Goal: Task Accomplishment & Management: Complete application form

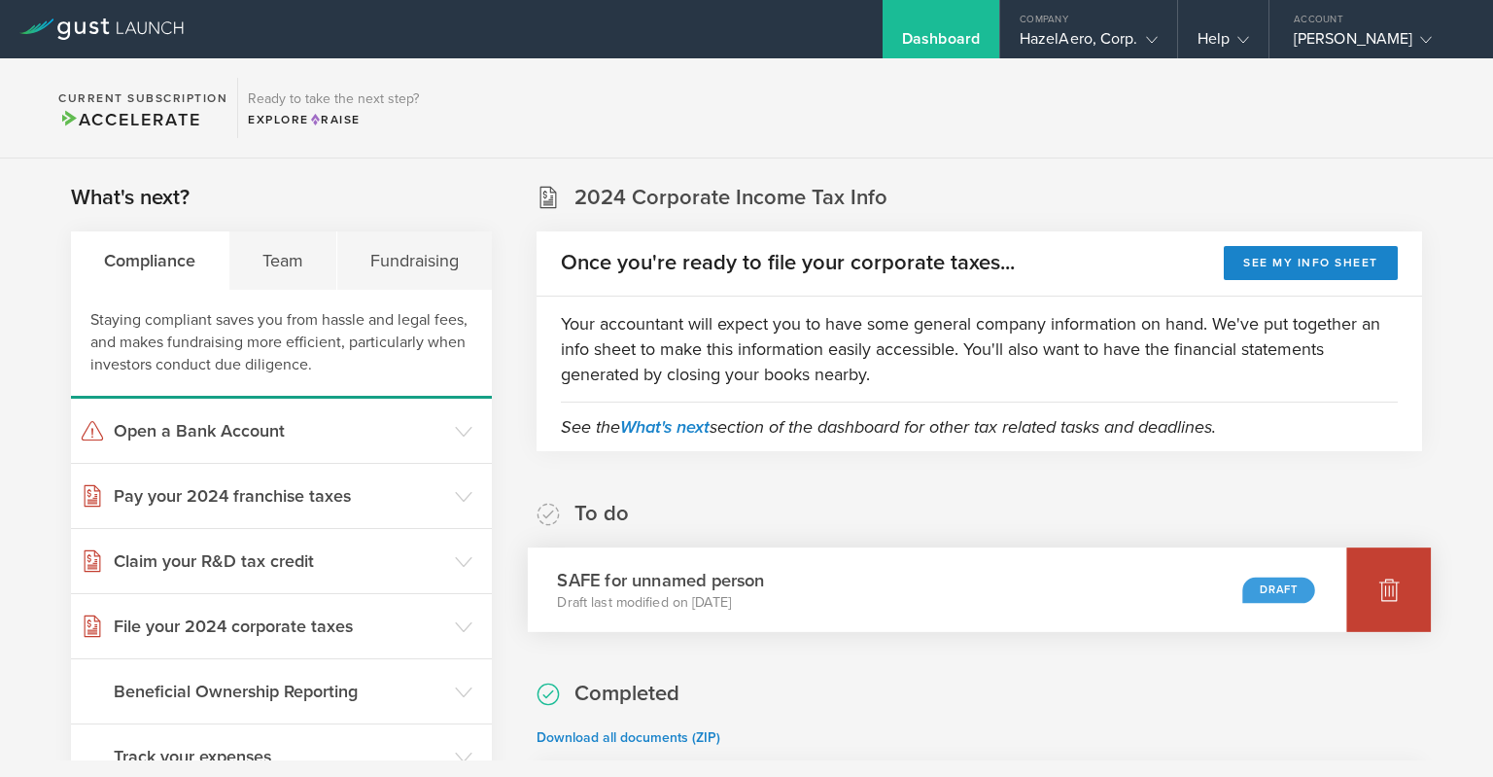
click at [1397, 584] on icon at bounding box center [1390, 590] width 20 height 18
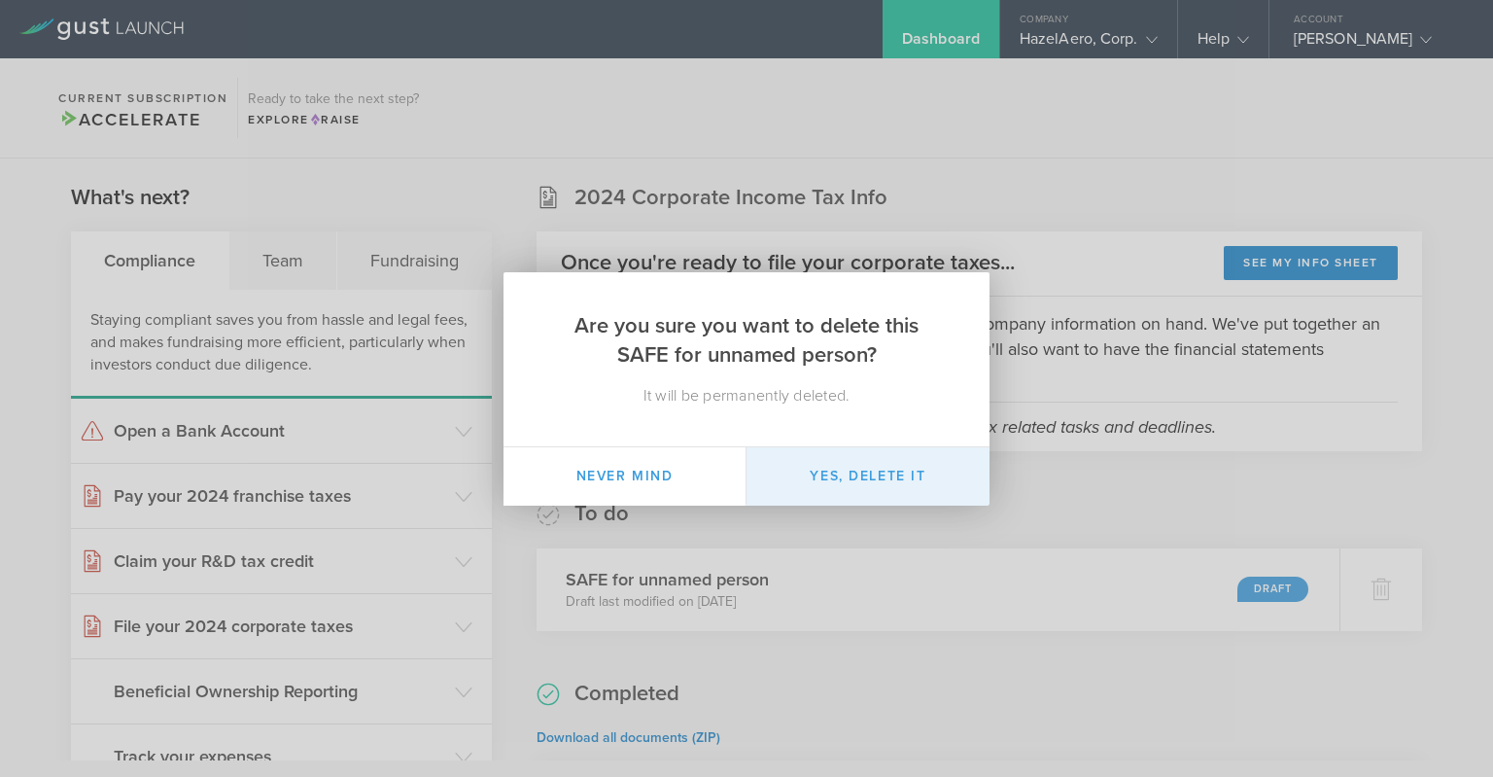
click at [837, 476] on button "Yes, delete it" at bounding box center [868, 476] width 243 height 58
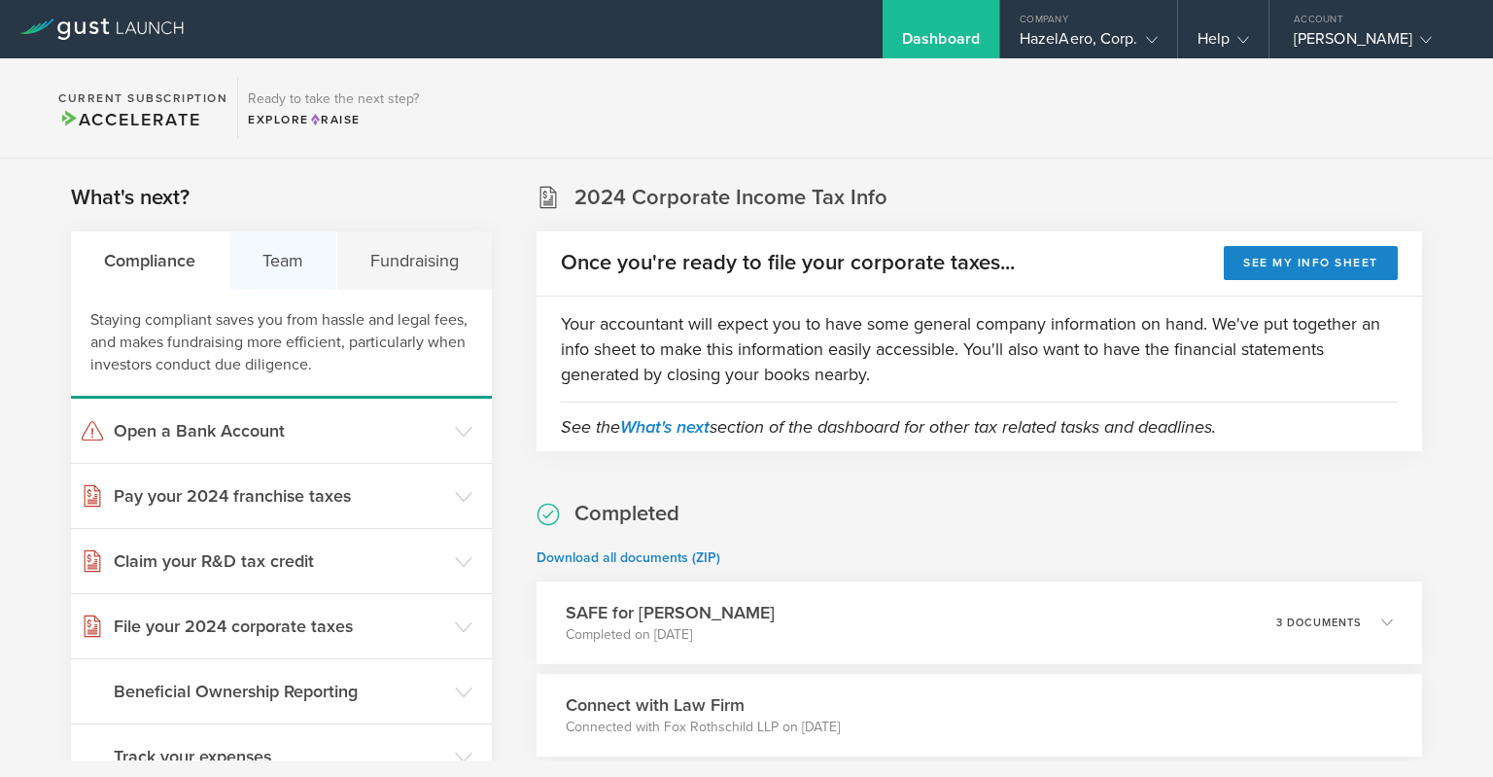
click at [313, 247] on div "Team" at bounding box center [283, 260] width 108 height 58
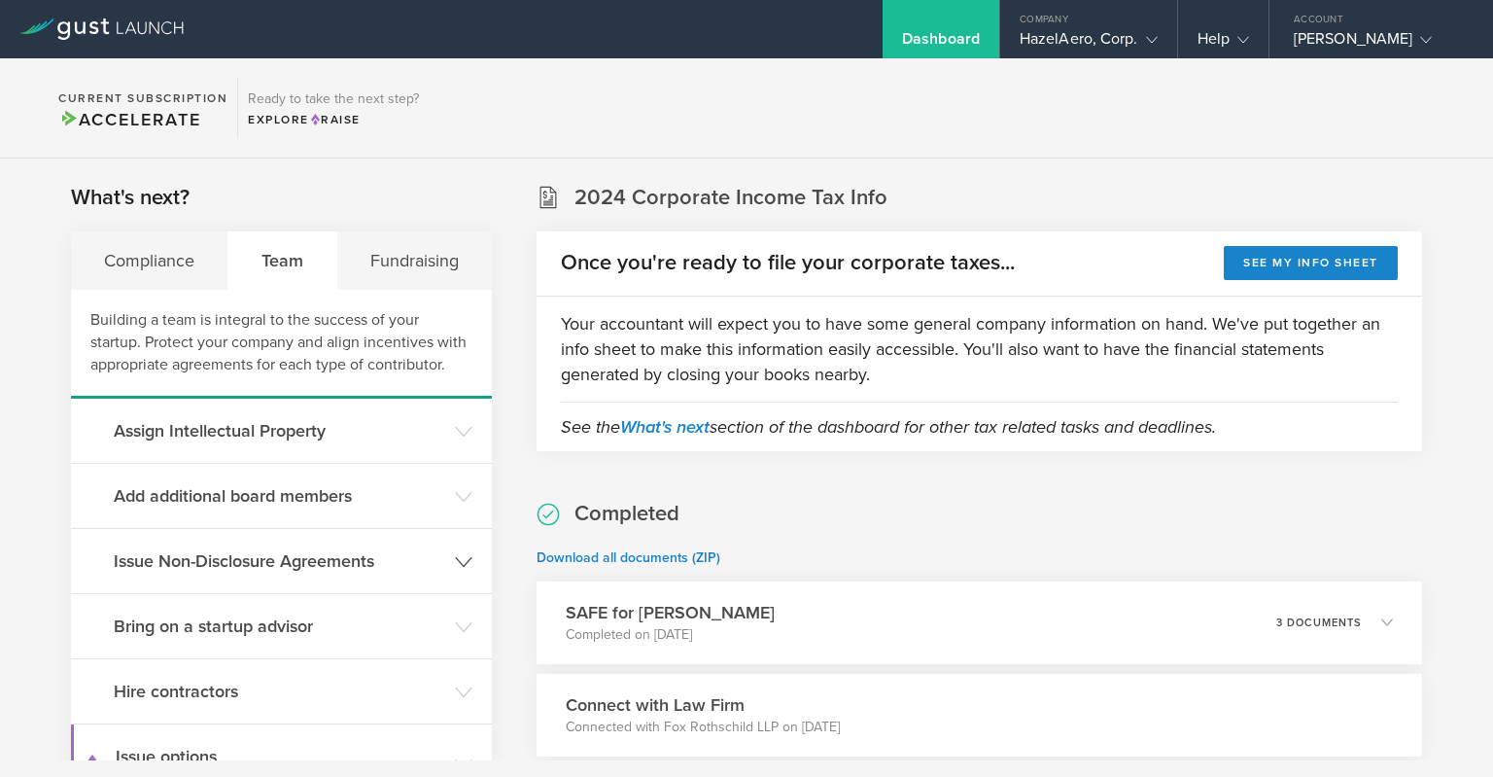
click at [473, 559] on header "Issue Non-Disclosure Agreements" at bounding box center [281, 561] width 421 height 64
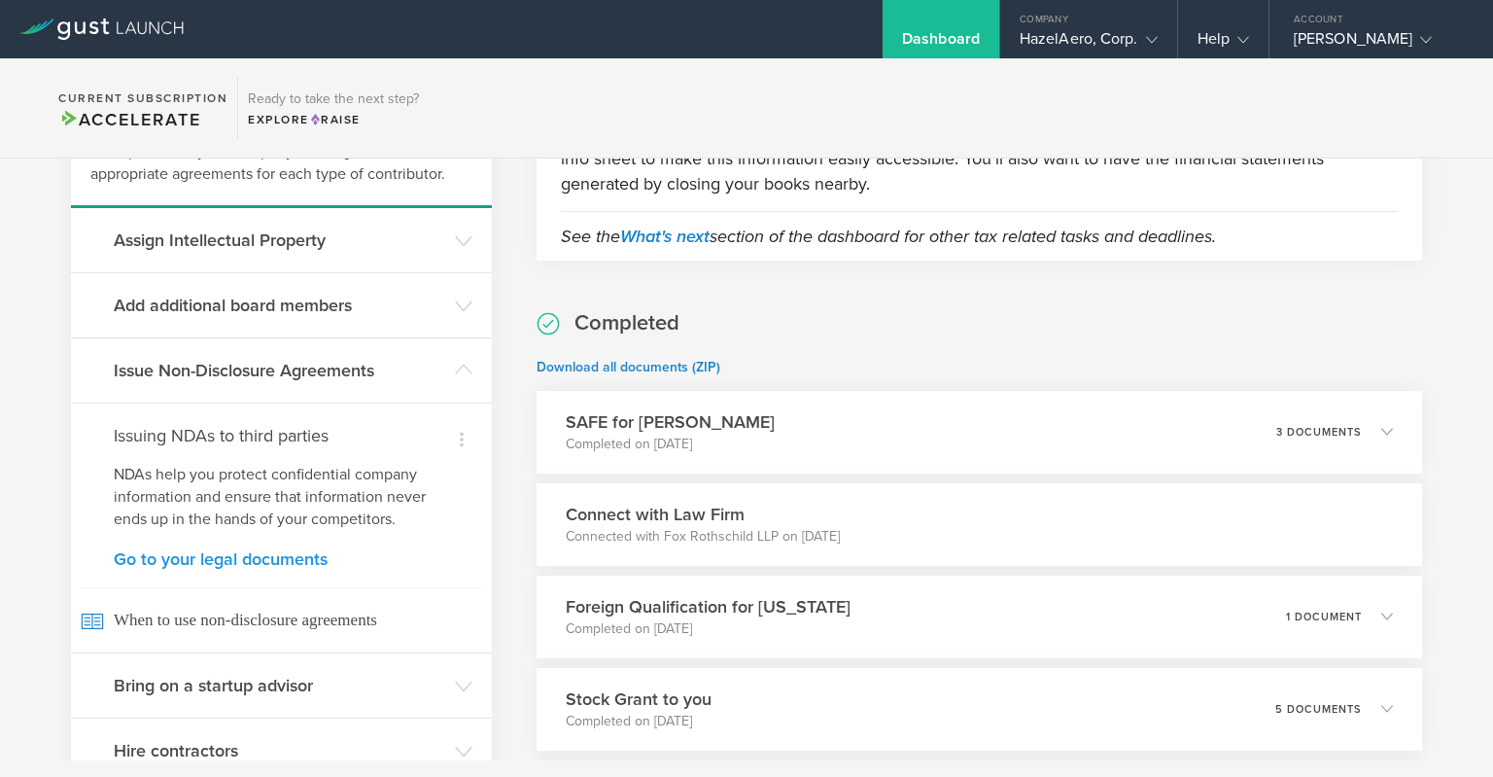
scroll to position [252, 0]
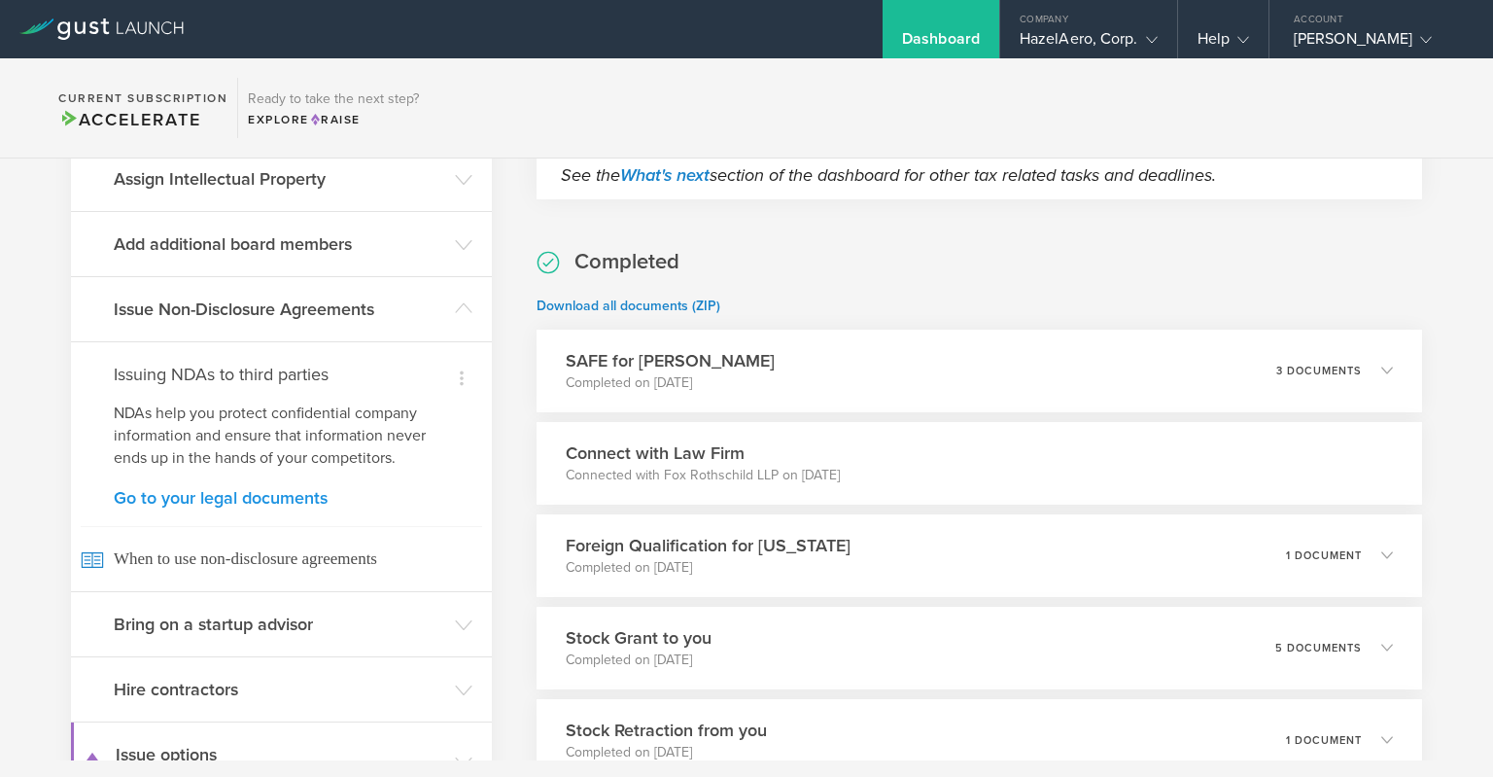
click at [274, 497] on link "Go to your legal documents" at bounding box center [281, 498] width 335 height 18
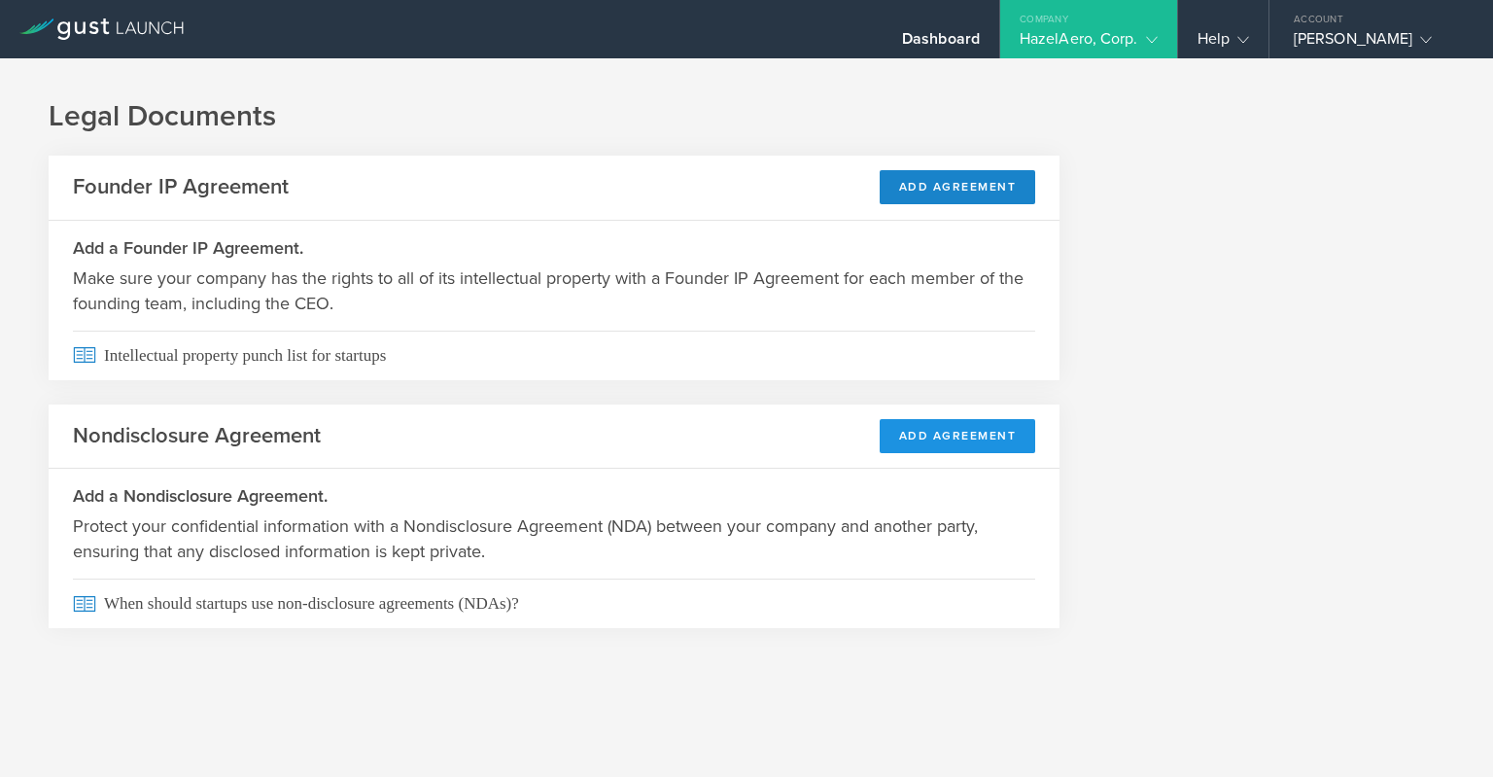
click at [995, 441] on button "Add Agreement" at bounding box center [958, 436] width 157 height 34
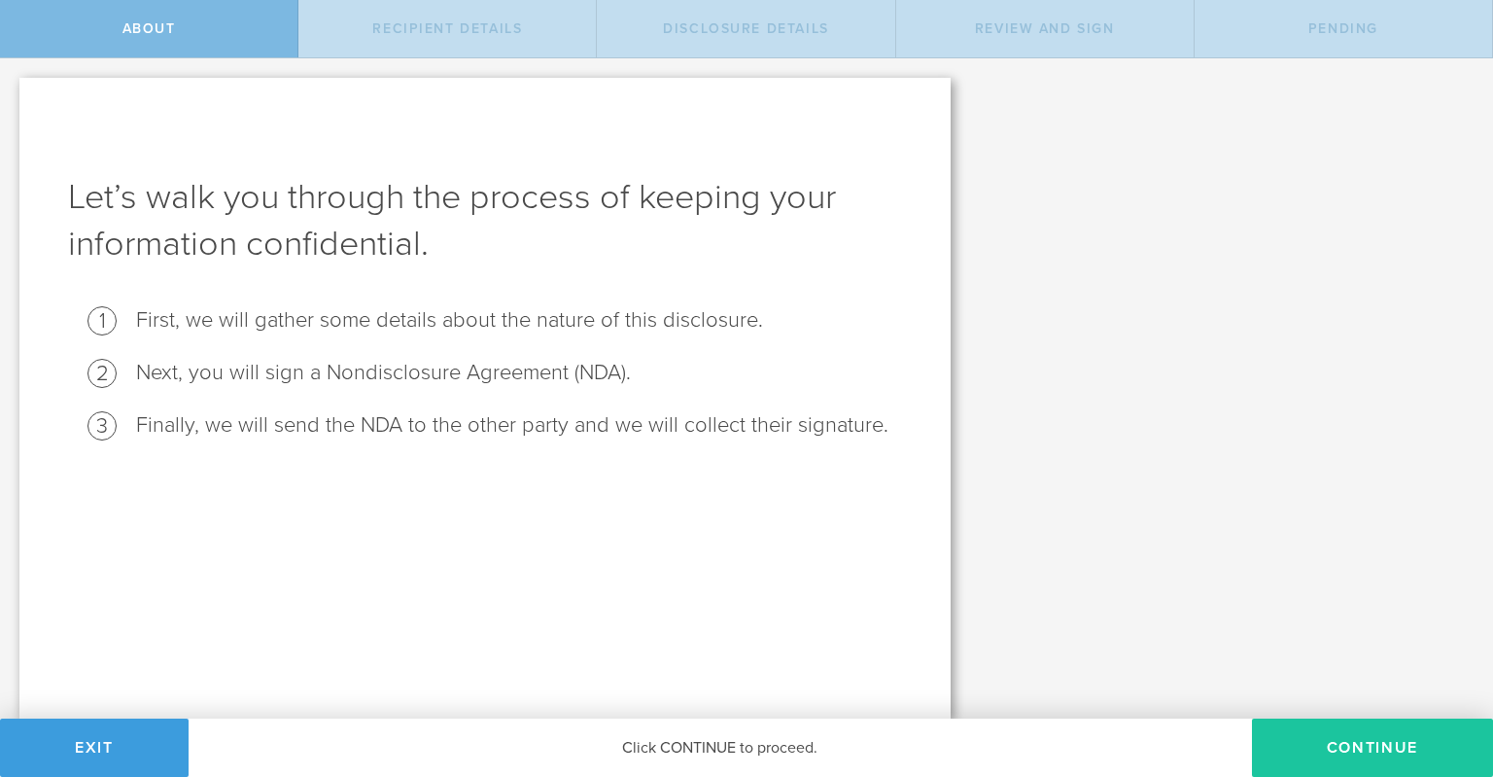
click at [1305, 744] on button "Continue" at bounding box center [1372, 748] width 241 height 58
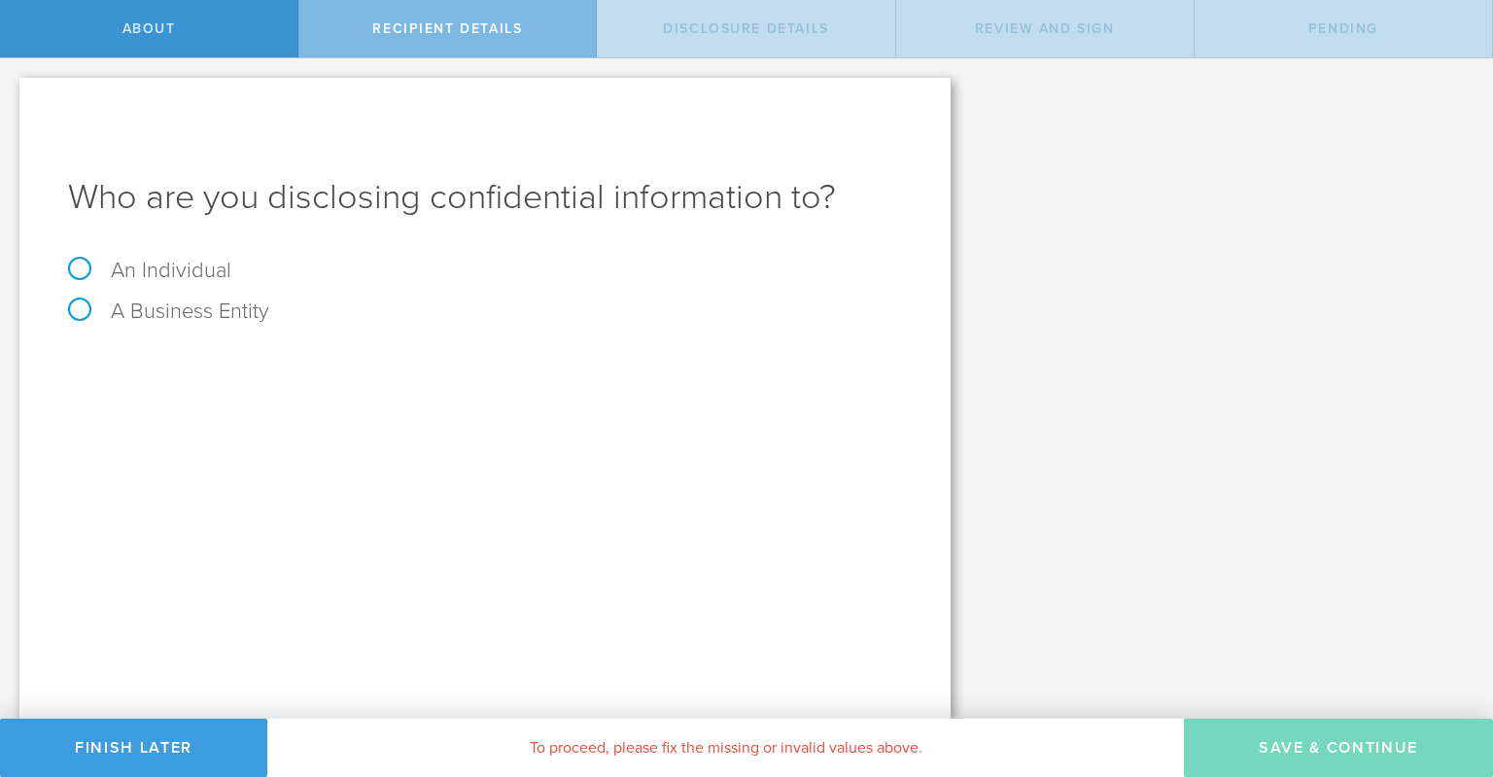
click at [80, 263] on label "An Individual" at bounding box center [149, 270] width 163 height 25
click at [13, 89] on input "An Individual" at bounding box center [6, 73] width 13 height 31
radio input "true"
click at [255, 370] on input "text" at bounding box center [558, 365] width 688 height 29
type input "Noah Colasanti"
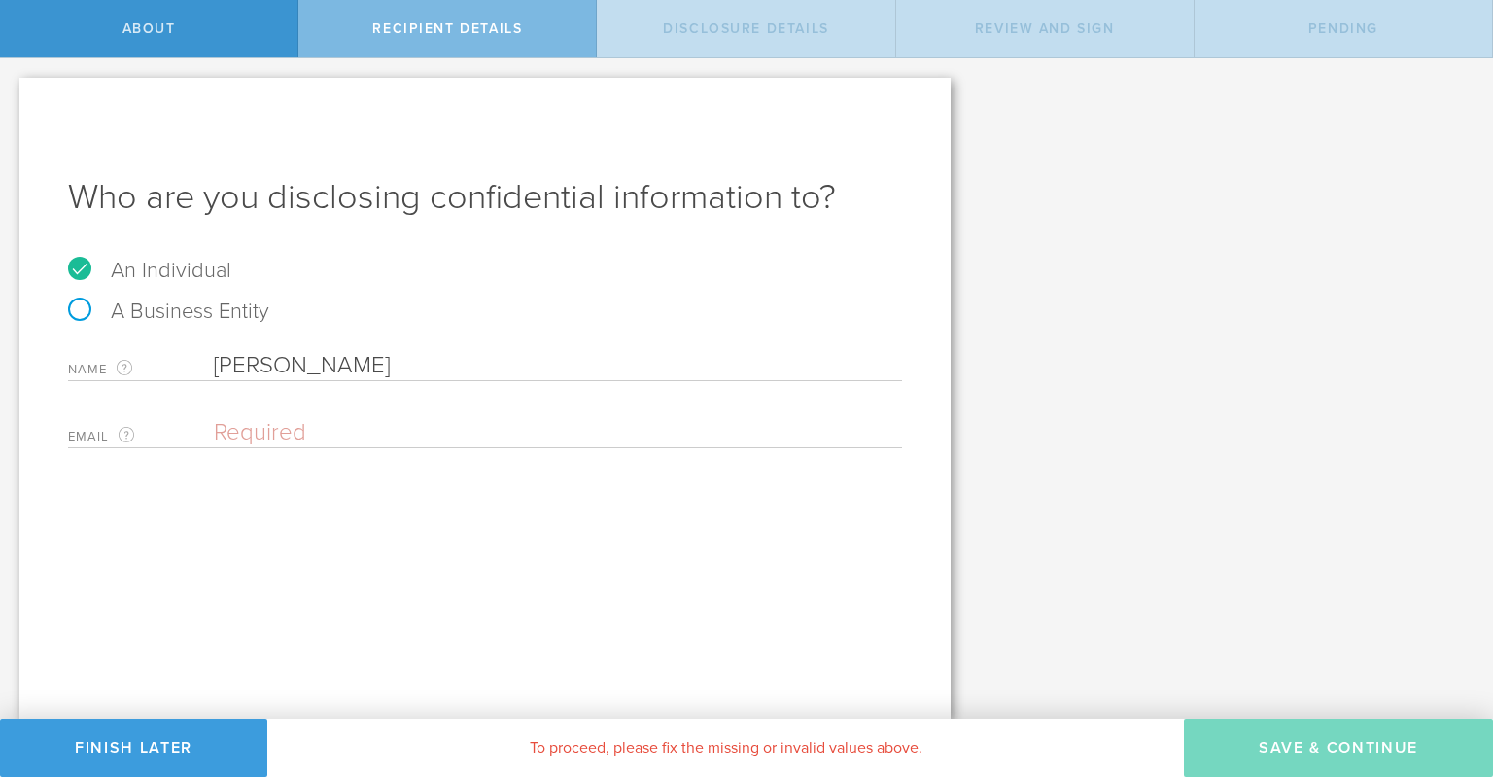
click at [317, 421] on input "email" at bounding box center [553, 432] width 679 height 29
click at [266, 427] on input "email" at bounding box center [553, 432] width 679 height 29
paste input "noahcolasanti@yahoo.com"
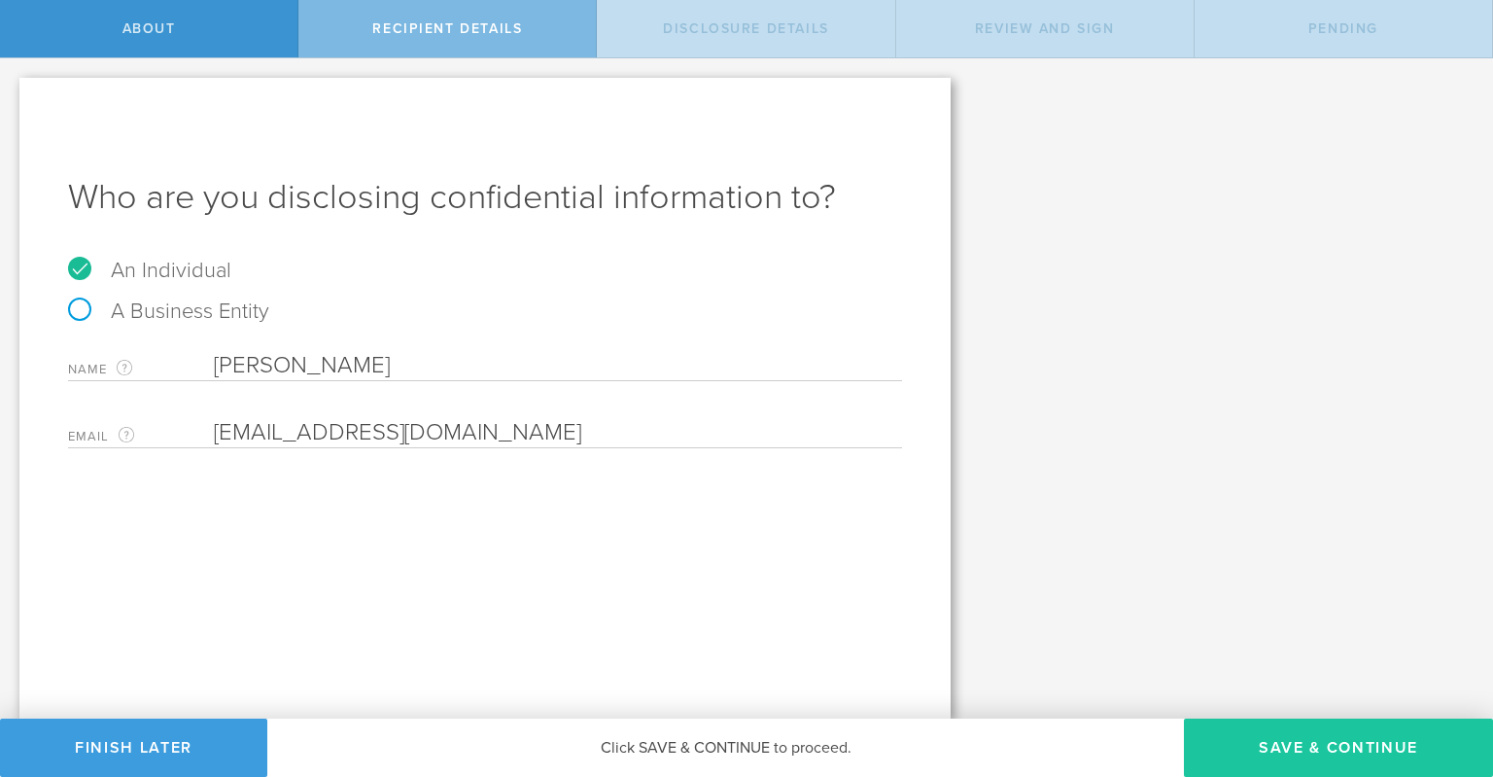
type input "noahcolasanti@yahoo.com"
click at [1324, 740] on button "Save & Continue" at bounding box center [1338, 748] width 309 height 58
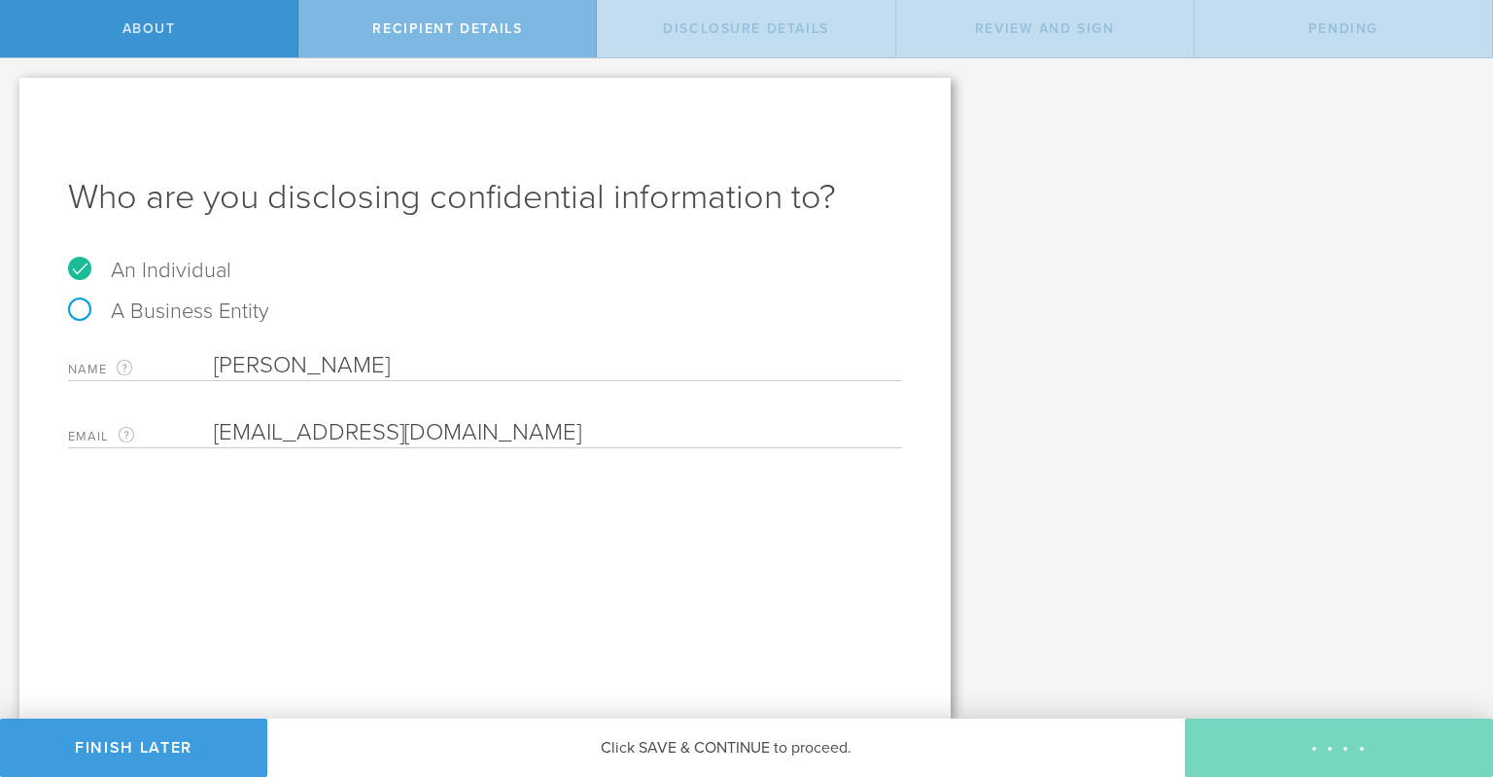
select select "string:5 years"
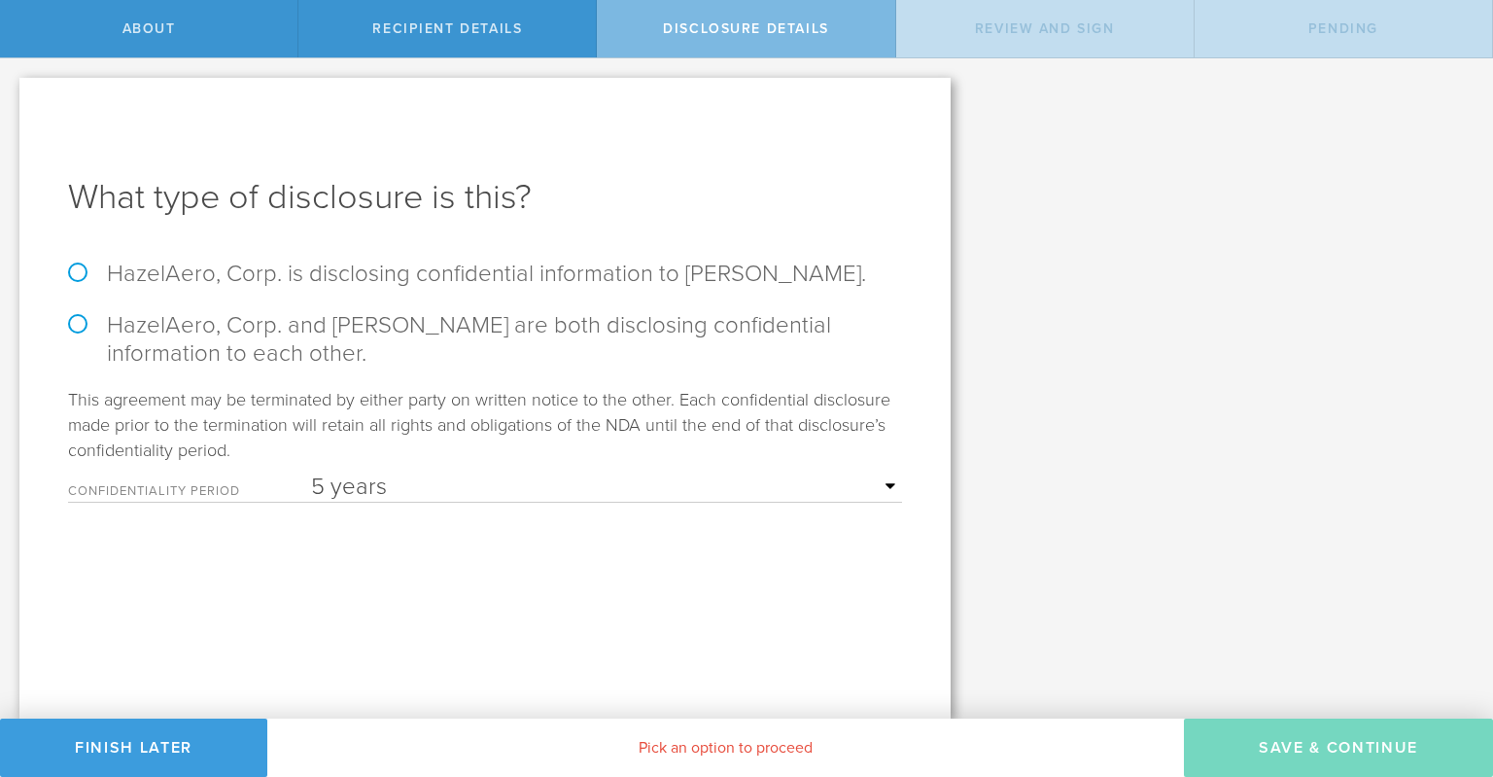
click at [84, 265] on label "HazelAero, Corp. is disclosing confidential information to Noah Colasanti." at bounding box center [485, 274] width 834 height 28
click at [13, 99] on input "HazelAero, Corp. is disclosing confidential information to Noah Colasanti." at bounding box center [6, 78] width 13 height 41
radio input "true"
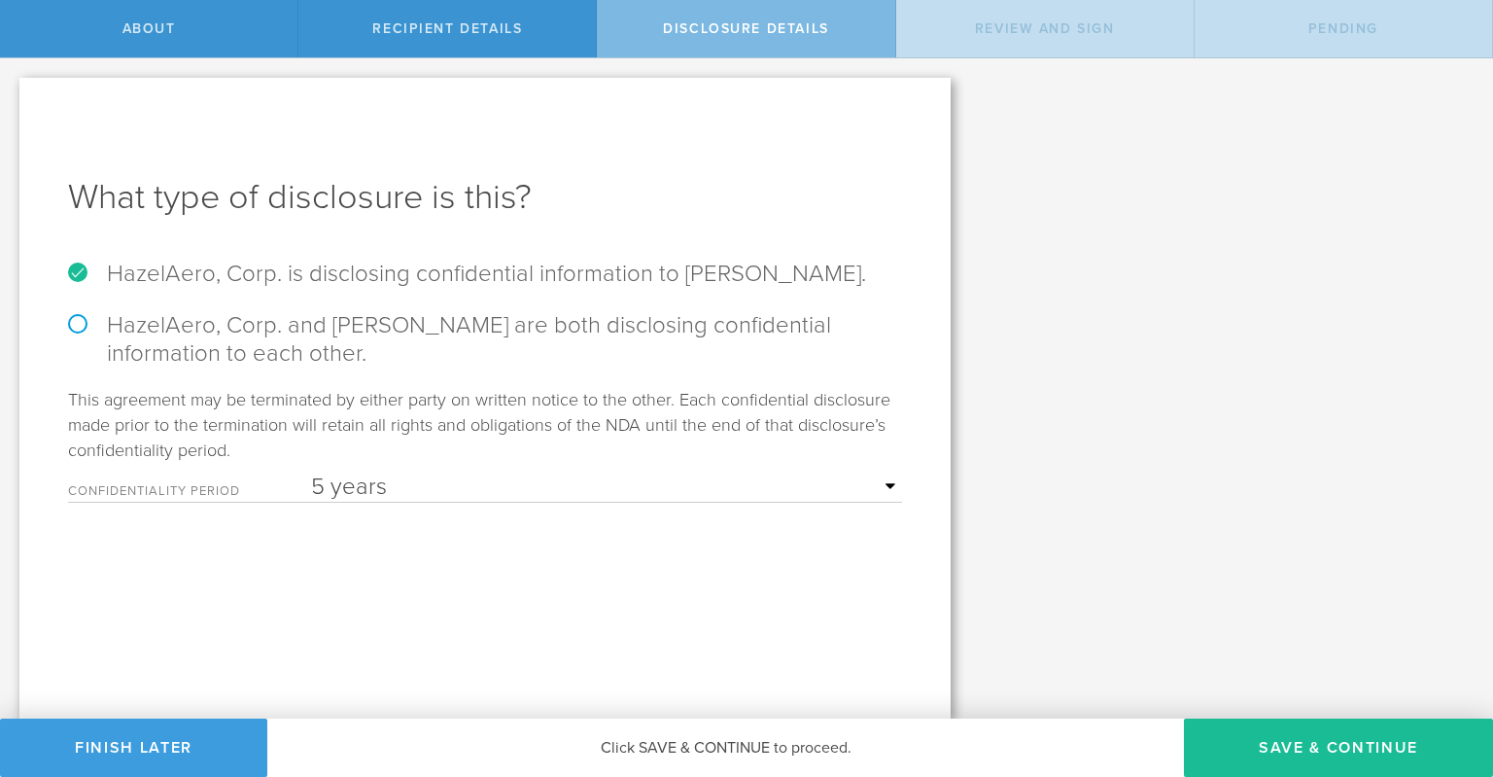
click option "5 years" at bounding box center [0, 0] width 0 height 0
click at [1328, 745] on button "Save & Continue" at bounding box center [1338, 748] width 309 height 58
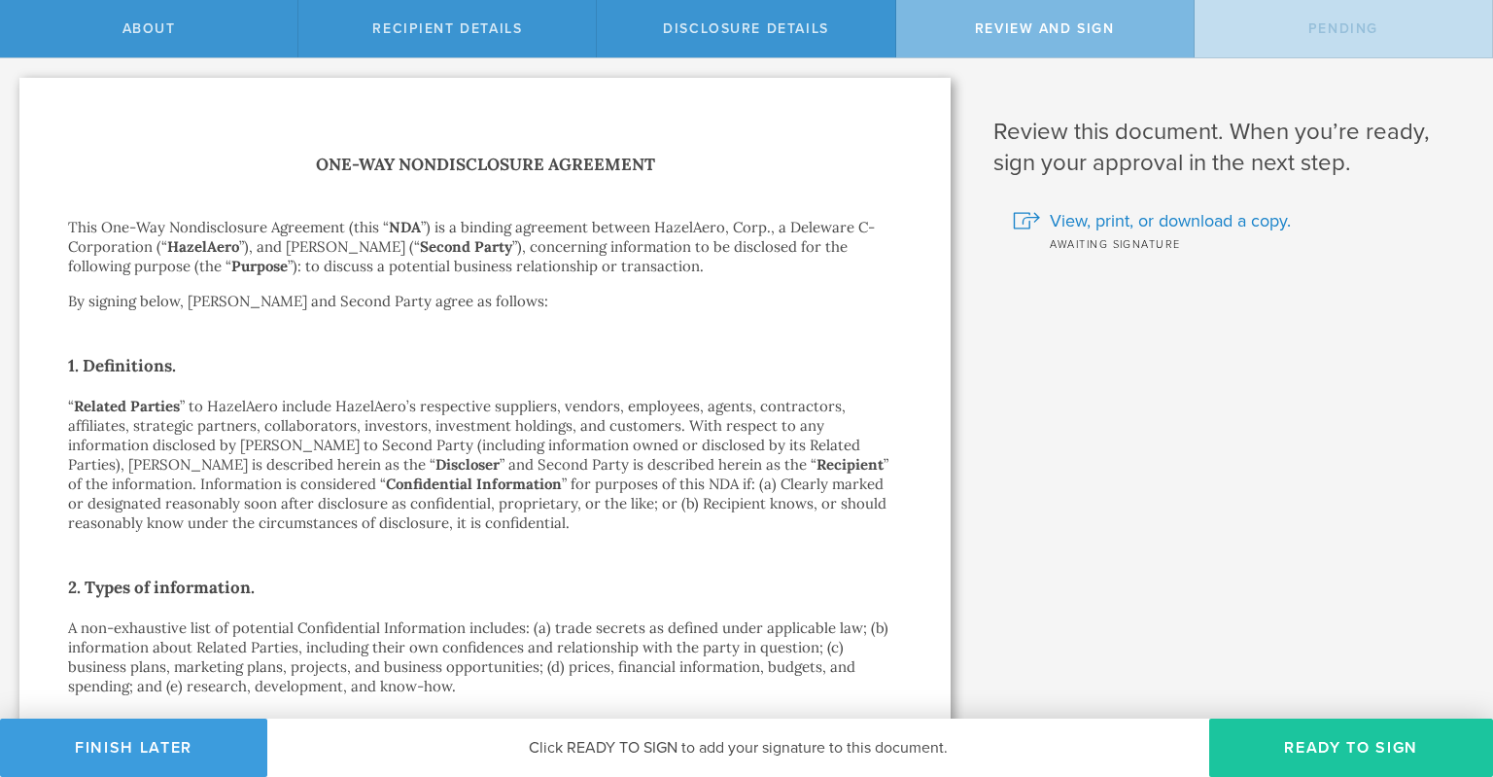
click at [1332, 754] on button "Ready to Sign" at bounding box center [1352, 748] width 284 height 58
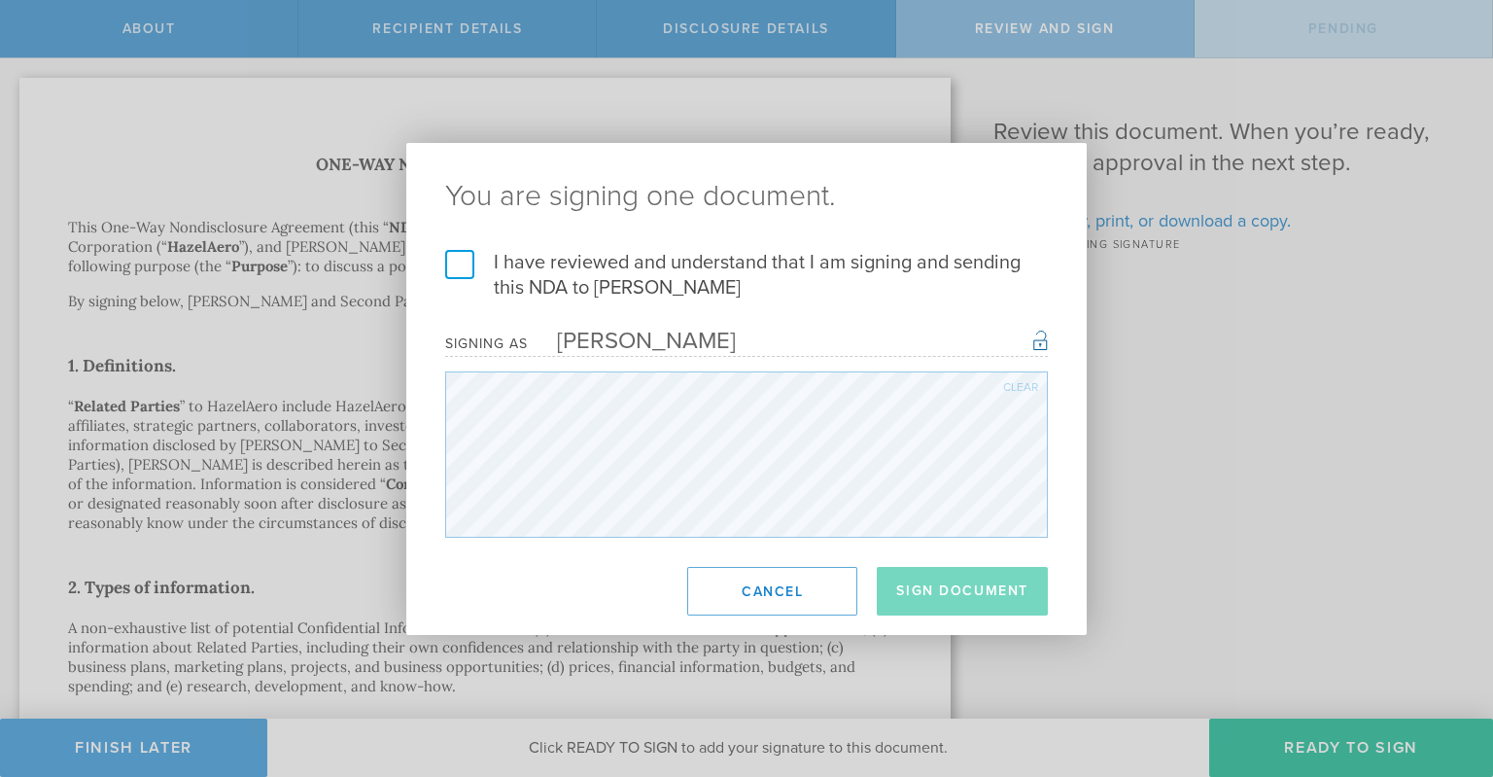
click at [461, 251] on label "I have reviewed and understand that I am signing and sending this NDA to Noah C…" at bounding box center [746, 275] width 603 height 51
click at [0, 0] on input "I have reviewed and understand that I am signing and sending this NDA to Noah C…" at bounding box center [0, 0] width 0 height 0
click at [941, 593] on button "Sign Document" at bounding box center [962, 591] width 171 height 49
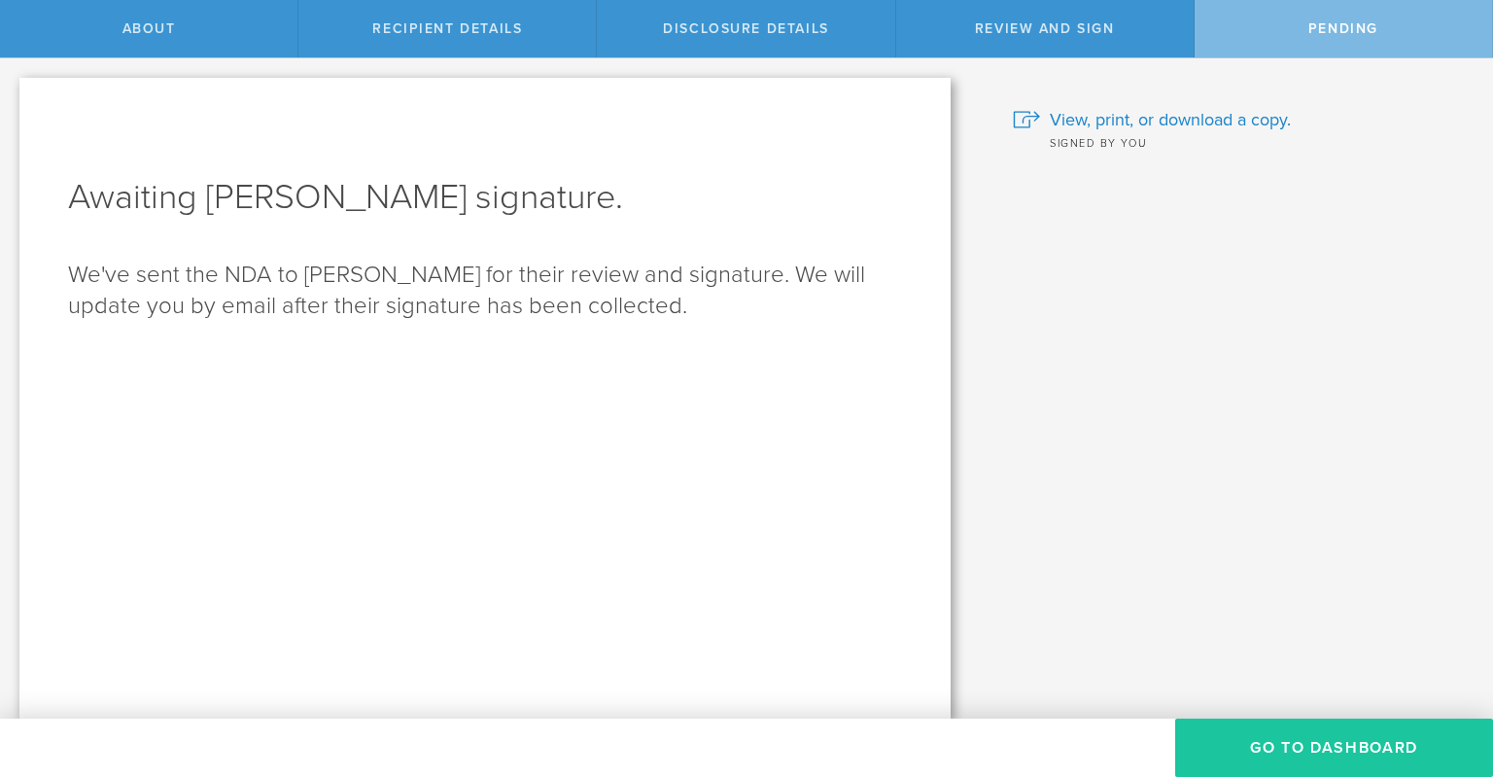
click at [1281, 750] on button "Go to dashboard" at bounding box center [1335, 748] width 318 height 58
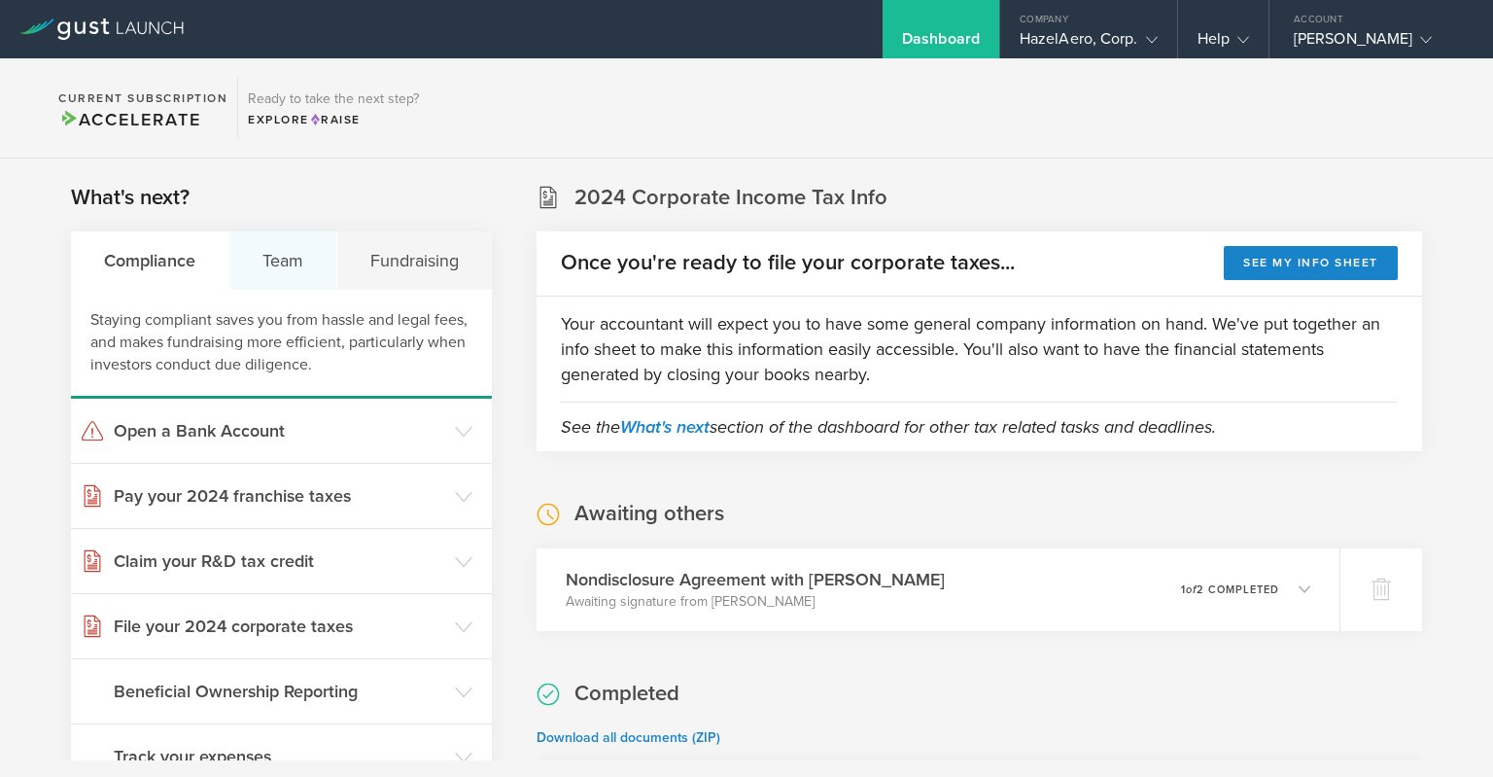
click at [261, 251] on div "Team" at bounding box center [283, 260] width 108 height 58
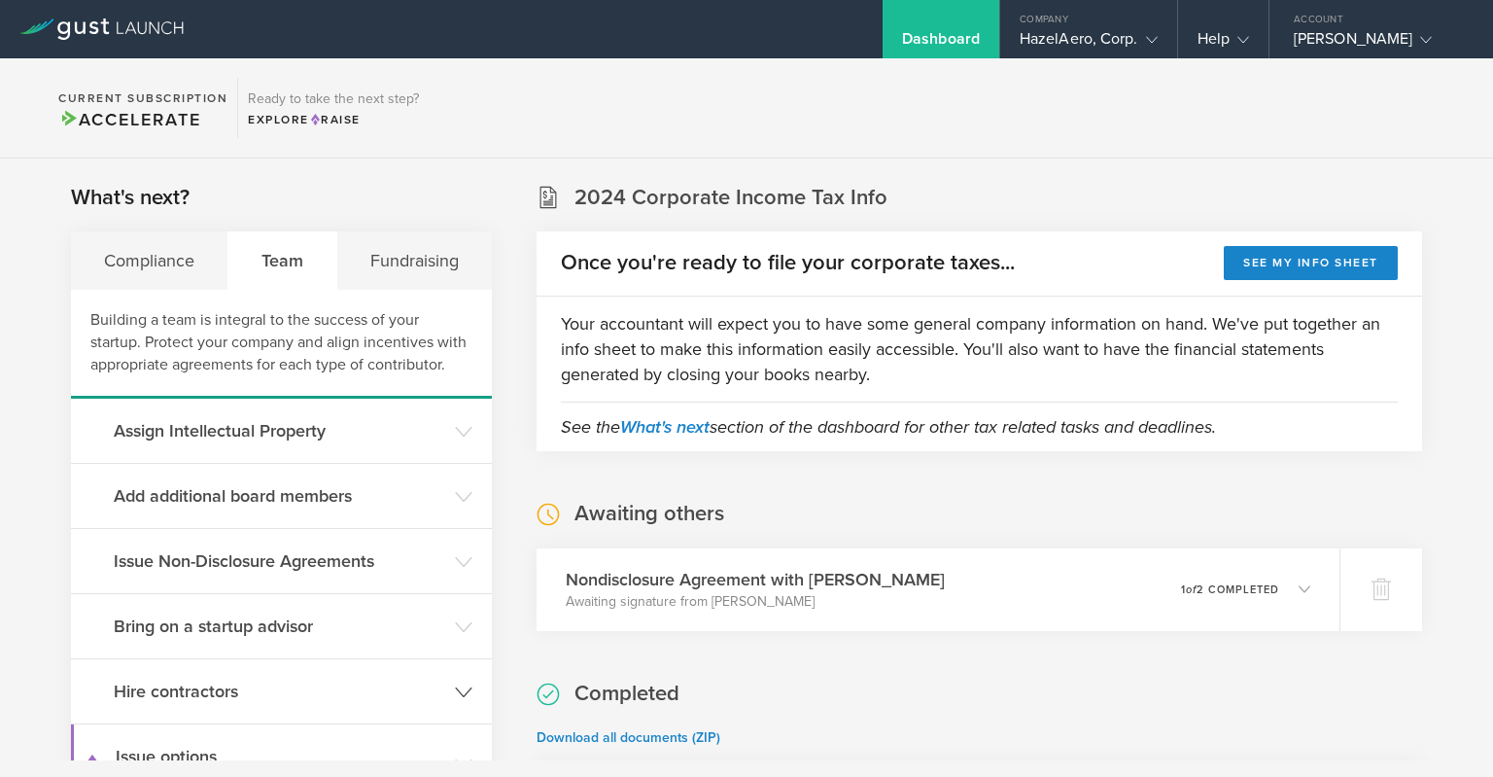
click at [454, 689] on header "Hire contractors" at bounding box center [281, 691] width 421 height 64
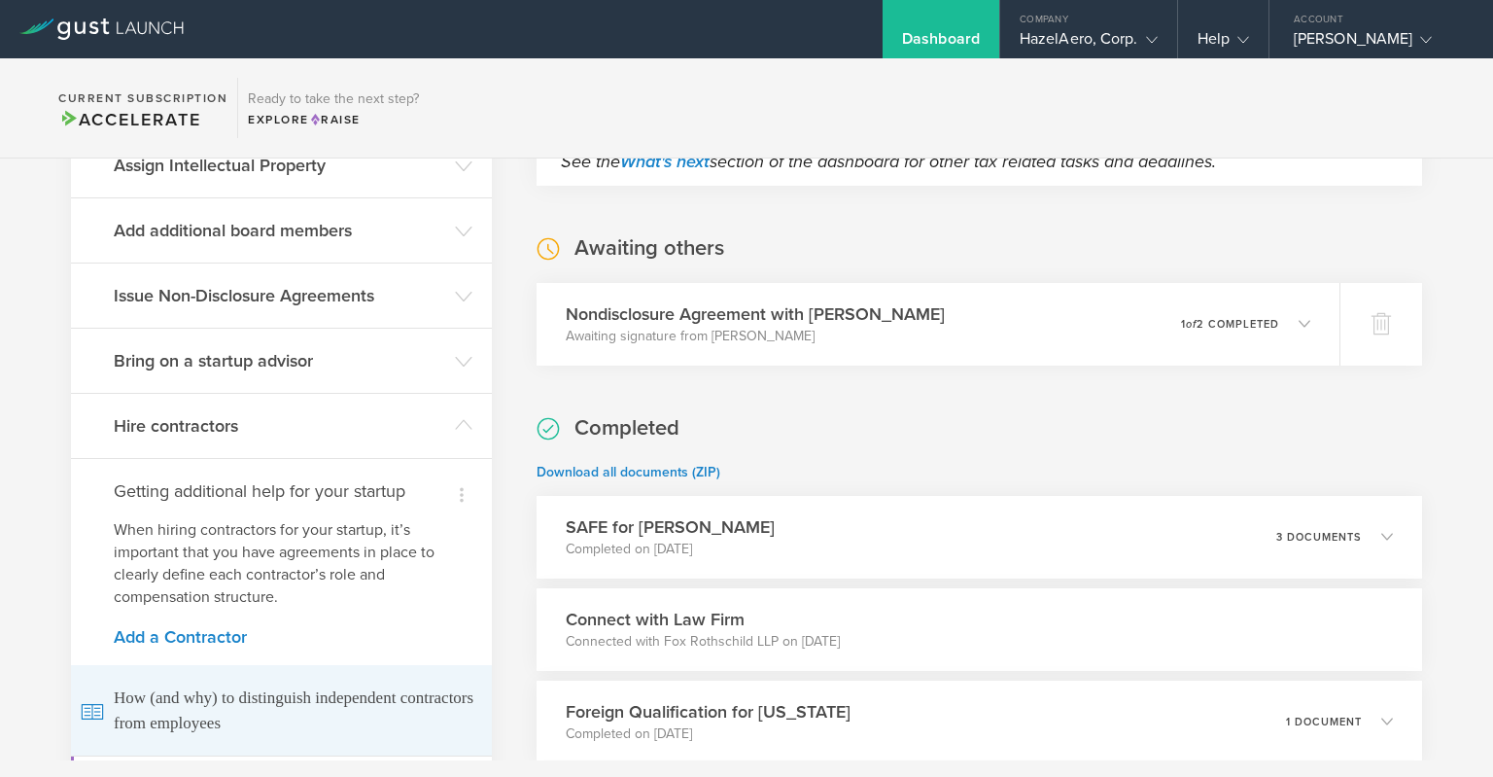
scroll to position [377, 0]
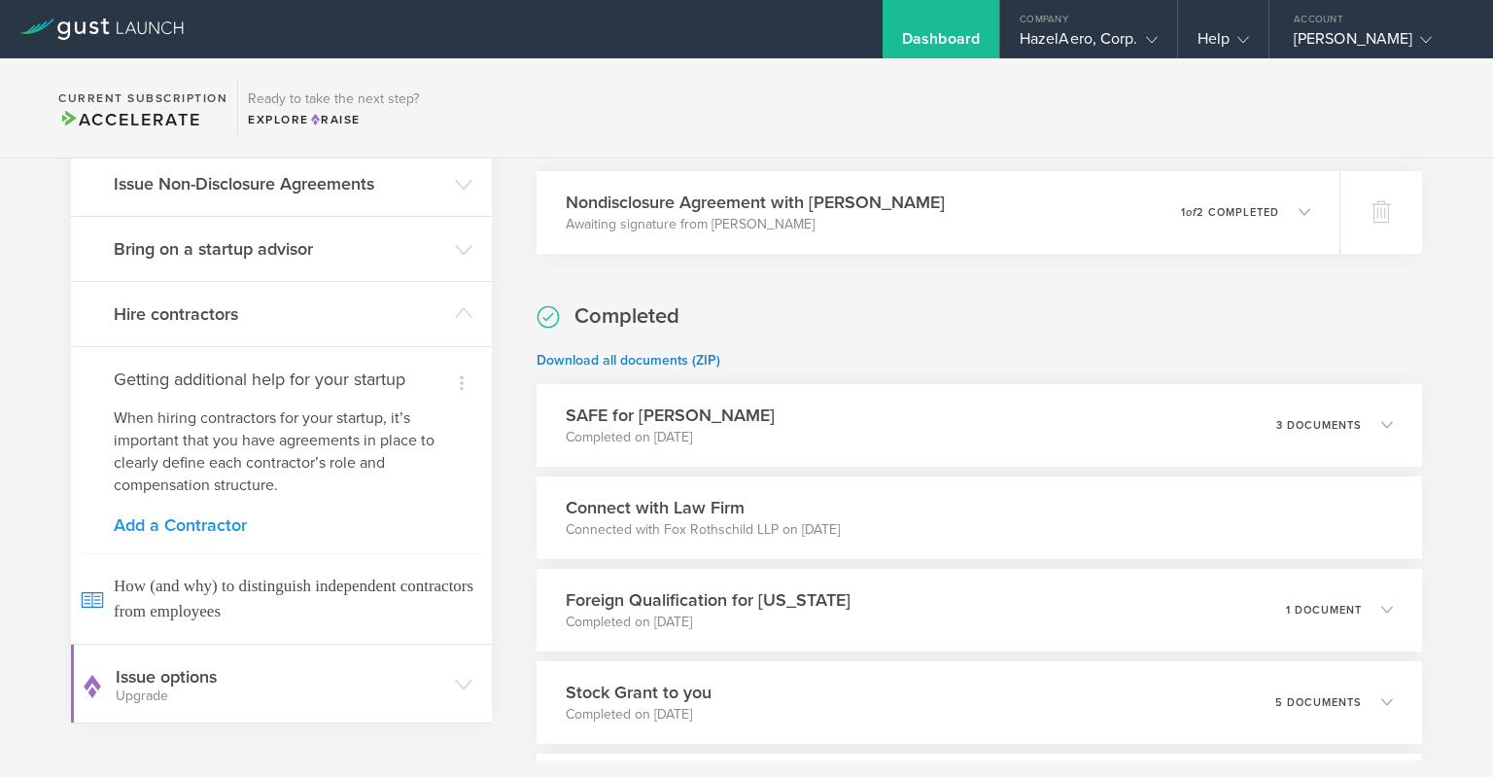
click at [223, 522] on link "Add a Contractor" at bounding box center [281, 525] width 335 height 18
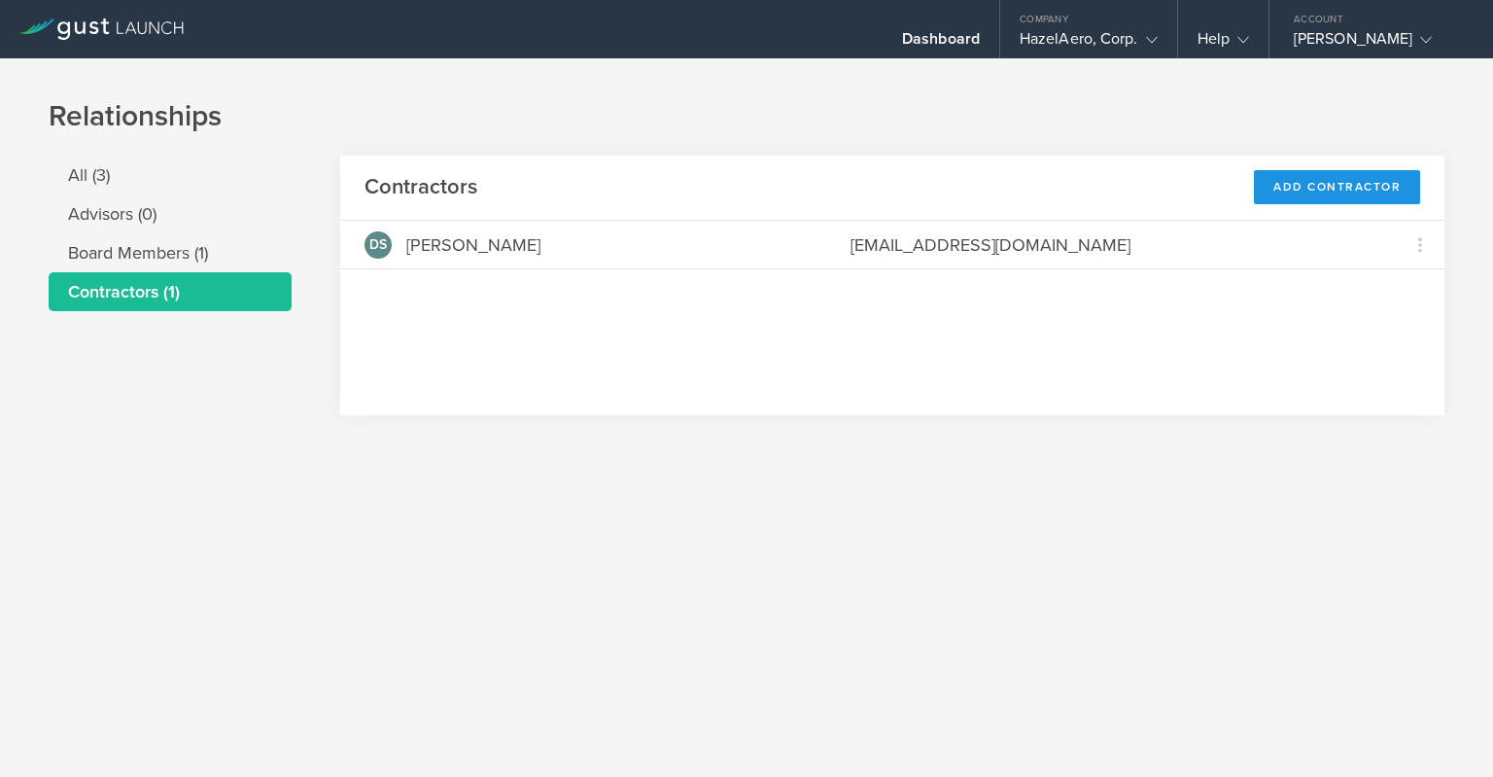
click at [1320, 180] on div "Add Contractor" at bounding box center [1337, 187] width 166 height 34
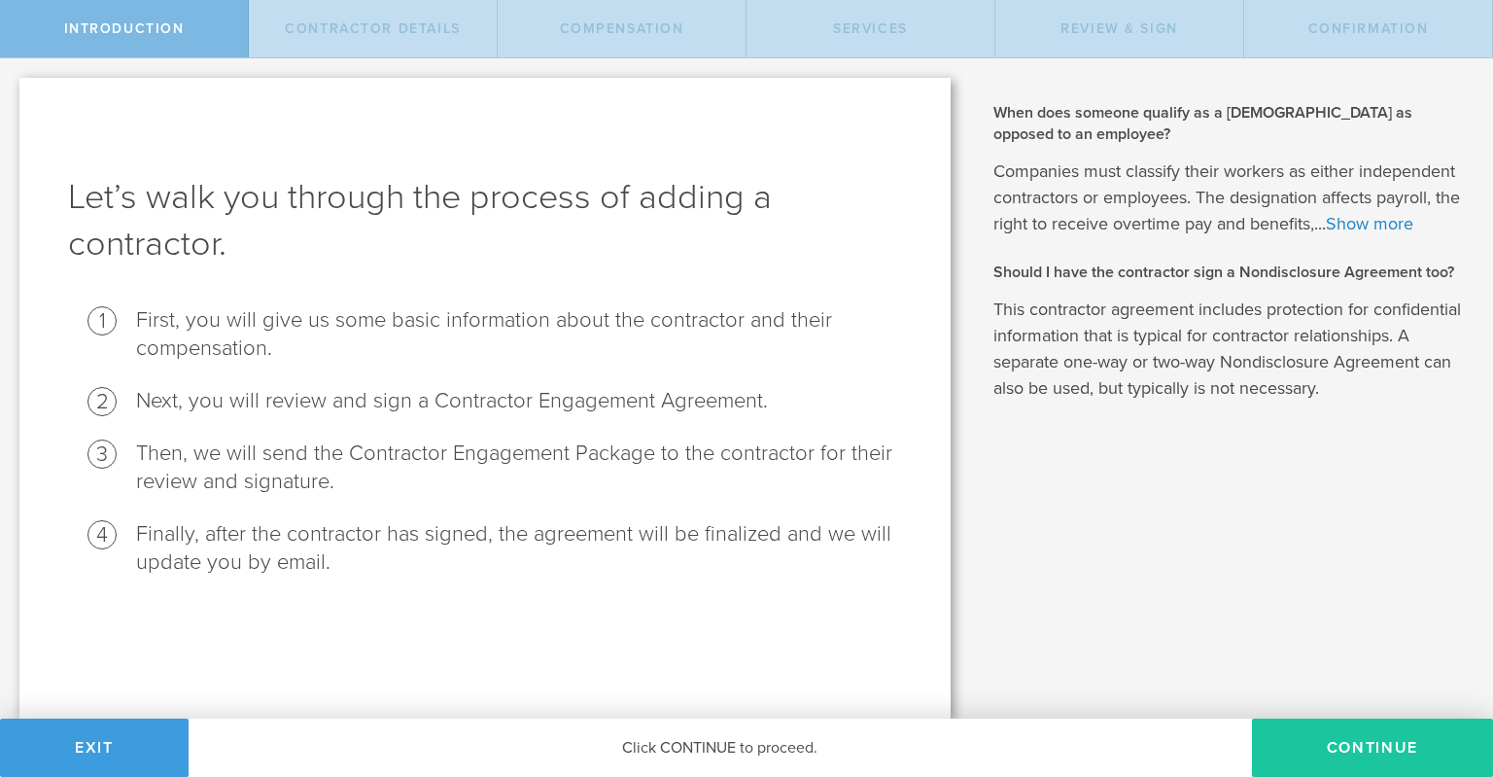
click at [1363, 762] on button "Continue" at bounding box center [1372, 748] width 241 height 58
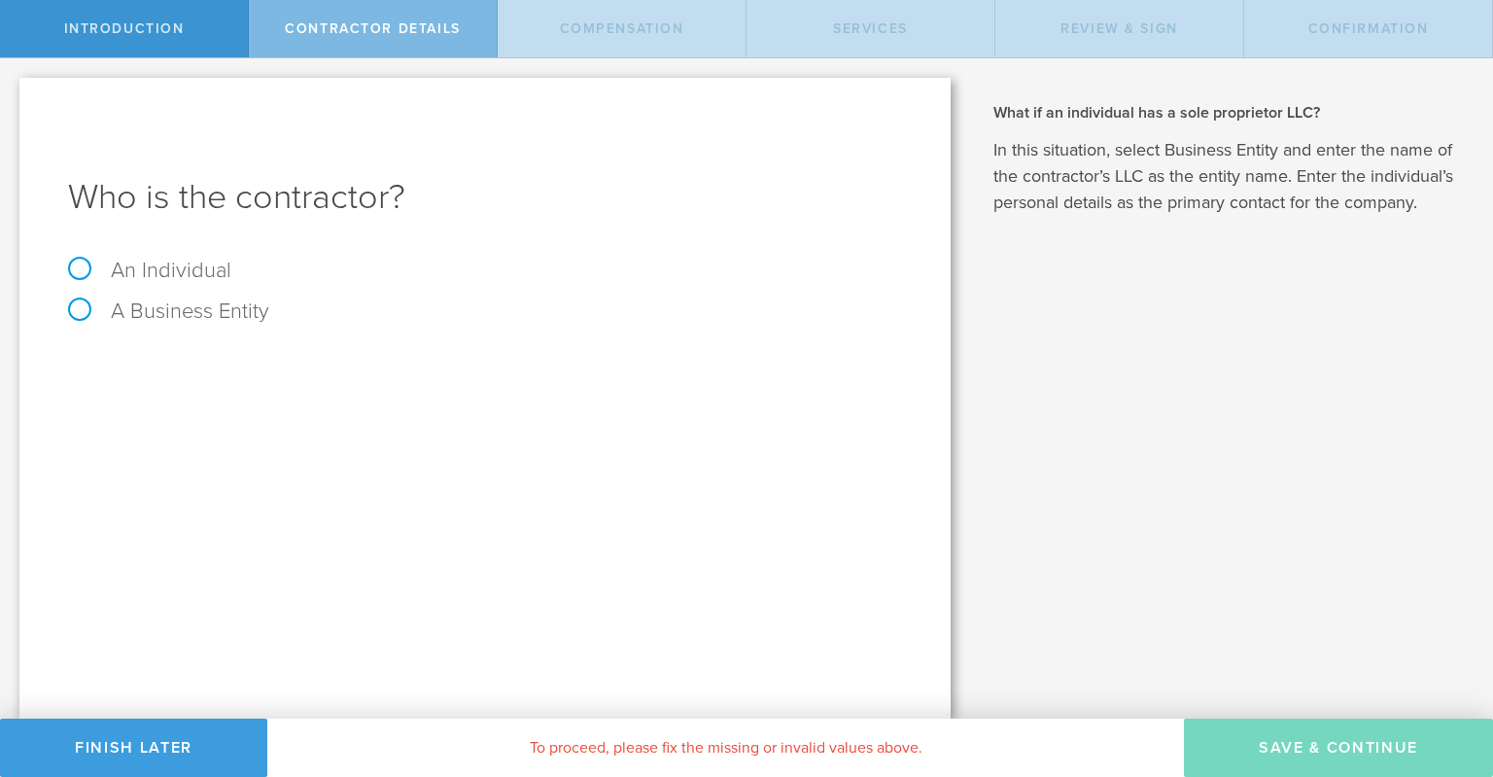
click at [87, 262] on label "An Individual" at bounding box center [149, 270] width 163 height 25
click at [13, 89] on input "An Individual" at bounding box center [6, 73] width 13 height 31
radio input "true"
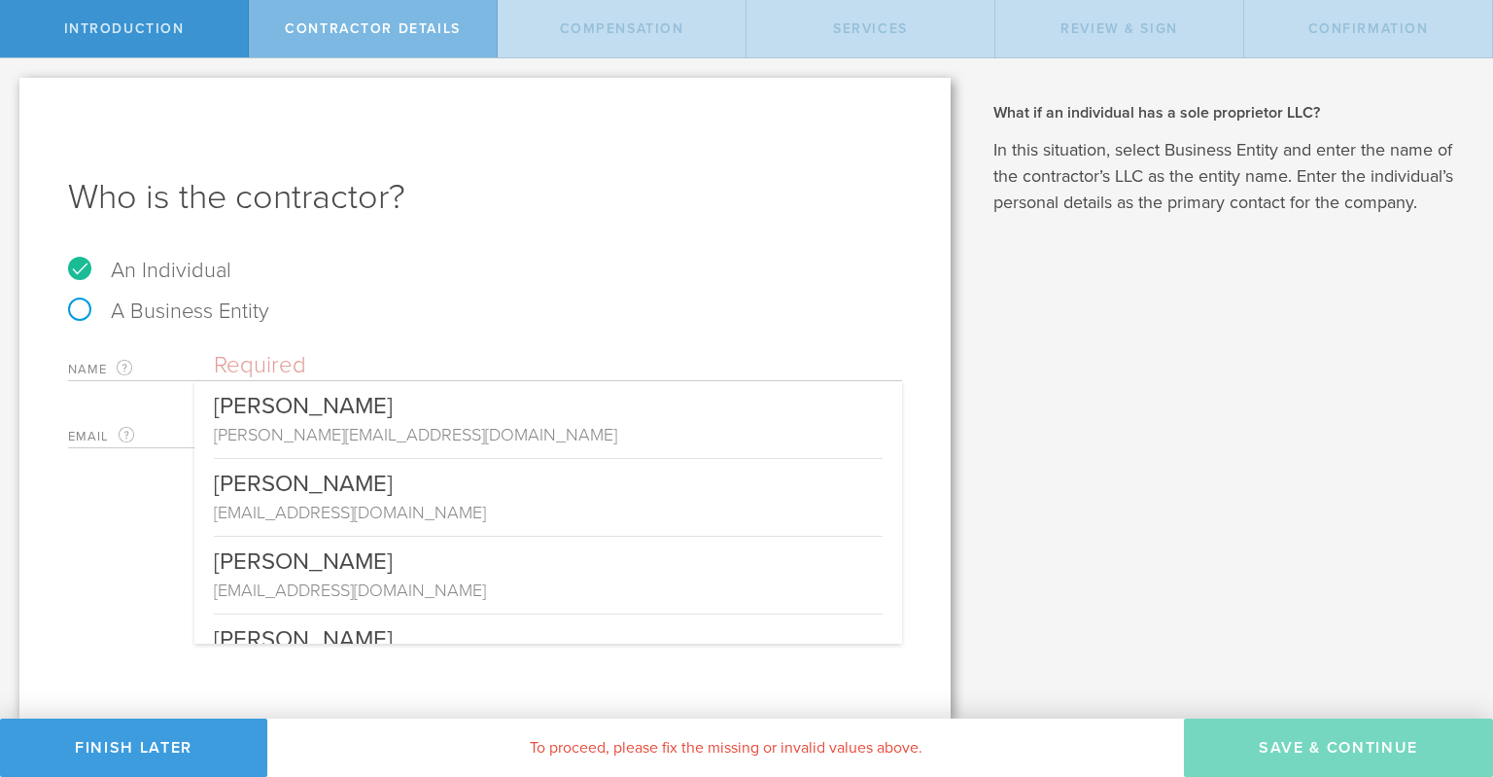
click at [423, 371] on input "text" at bounding box center [558, 365] width 688 height 29
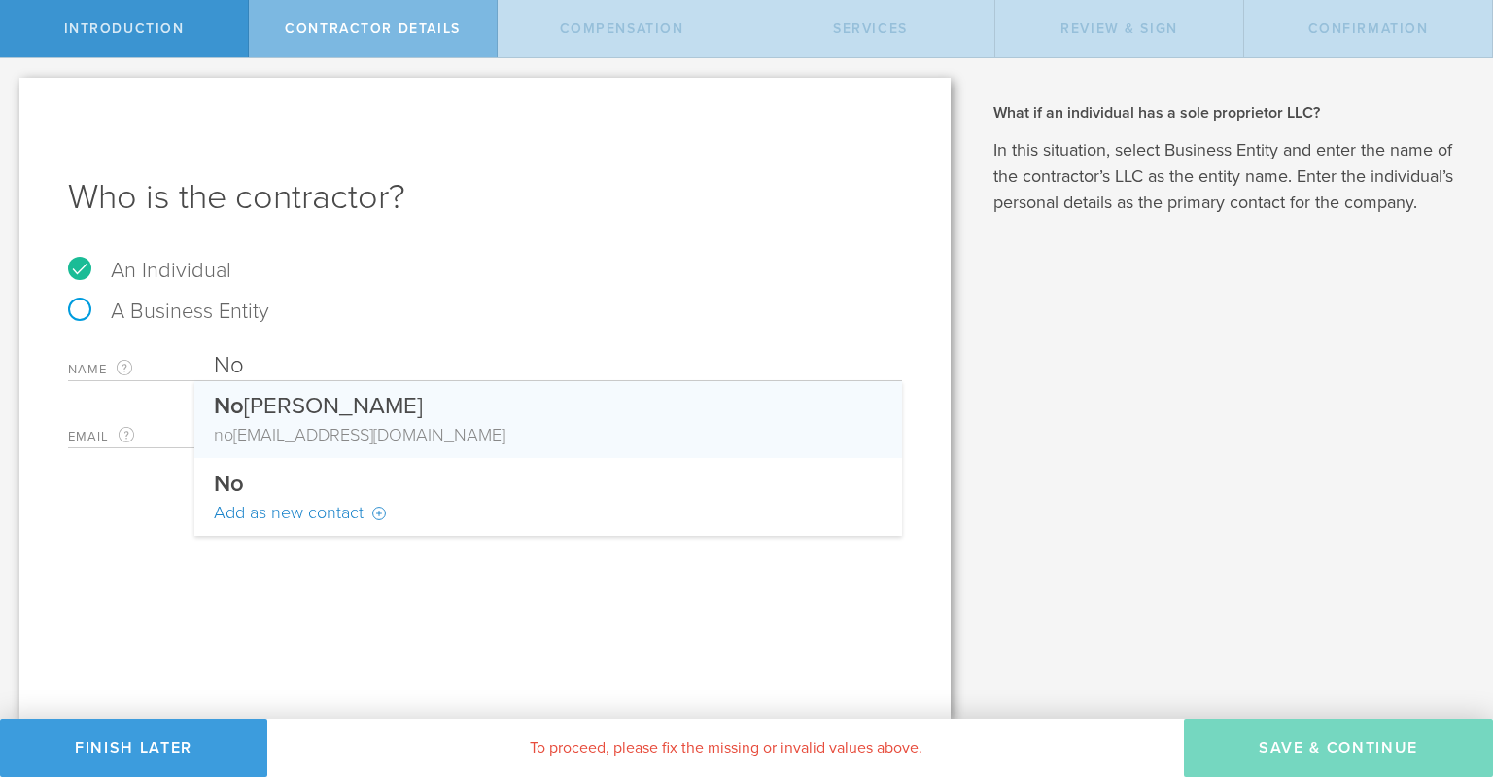
click at [367, 400] on div "No ah Colasanti" at bounding box center [548, 401] width 669 height 41
type input "Noah Colasanti"
type input "noahcolasanti@yahoo.com"
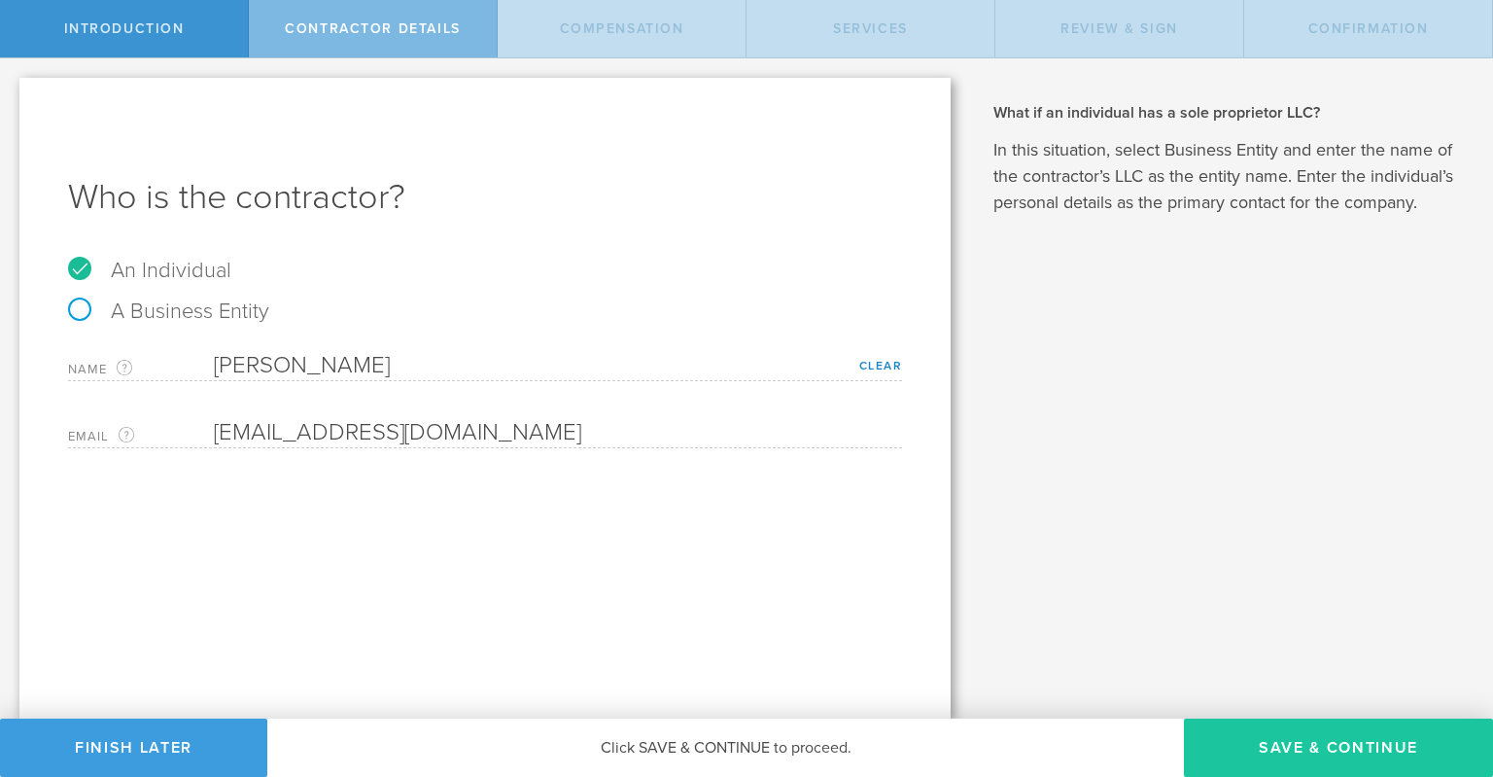
click at [1332, 743] on button "Save & Continue" at bounding box center [1338, 748] width 309 height 58
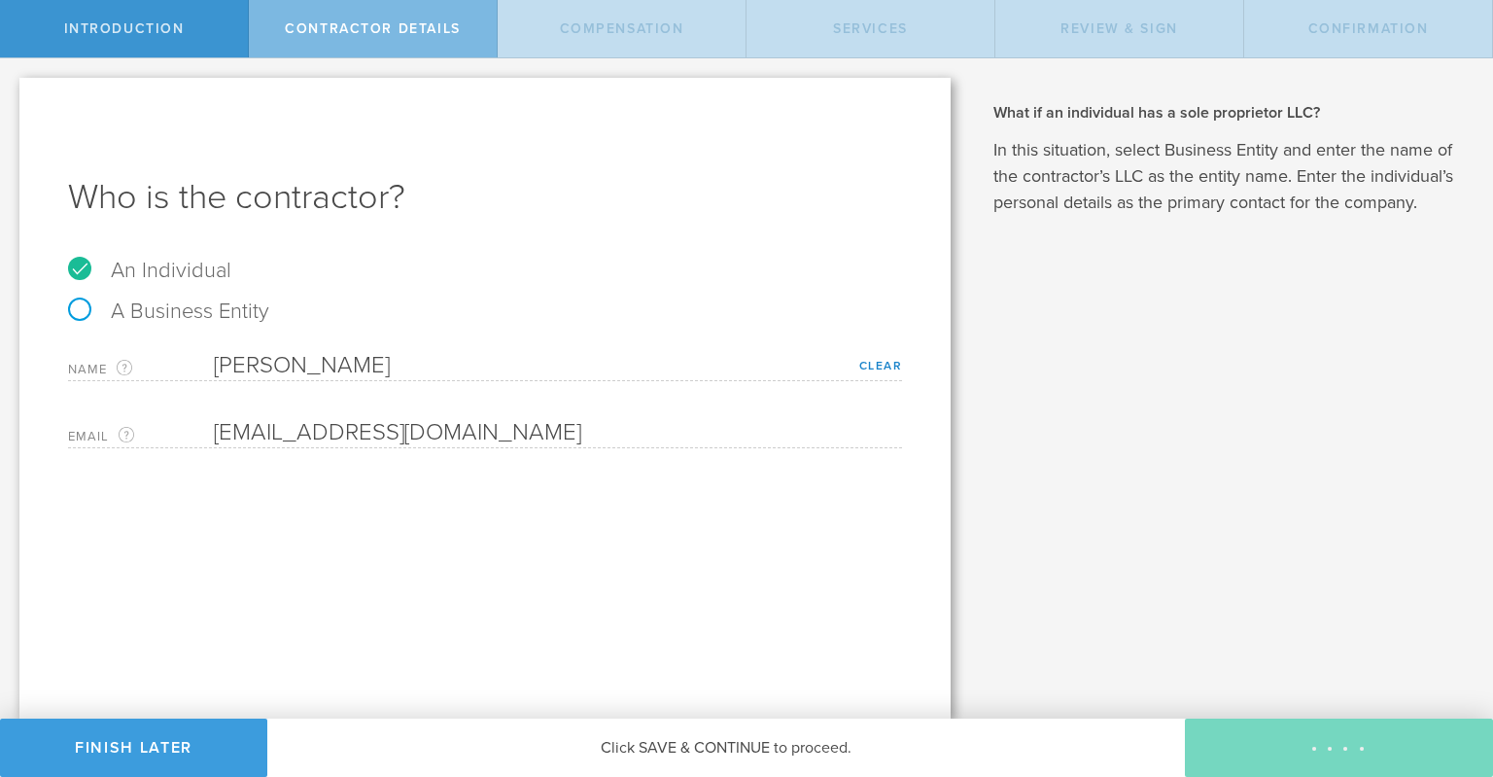
select select "none"
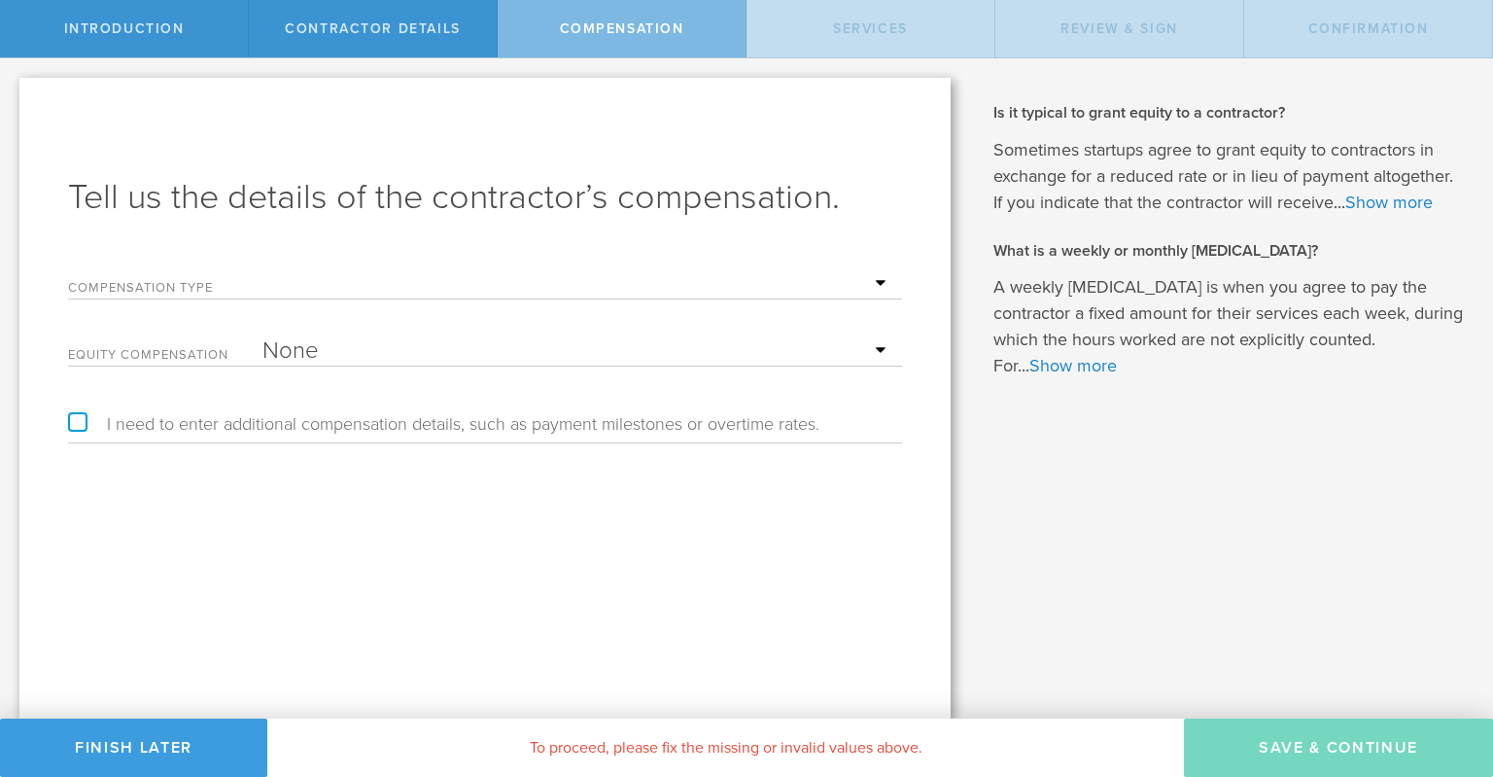
select select "project"
click option "Project Flat Rate" at bounding box center [0, 0] width 0 height 0
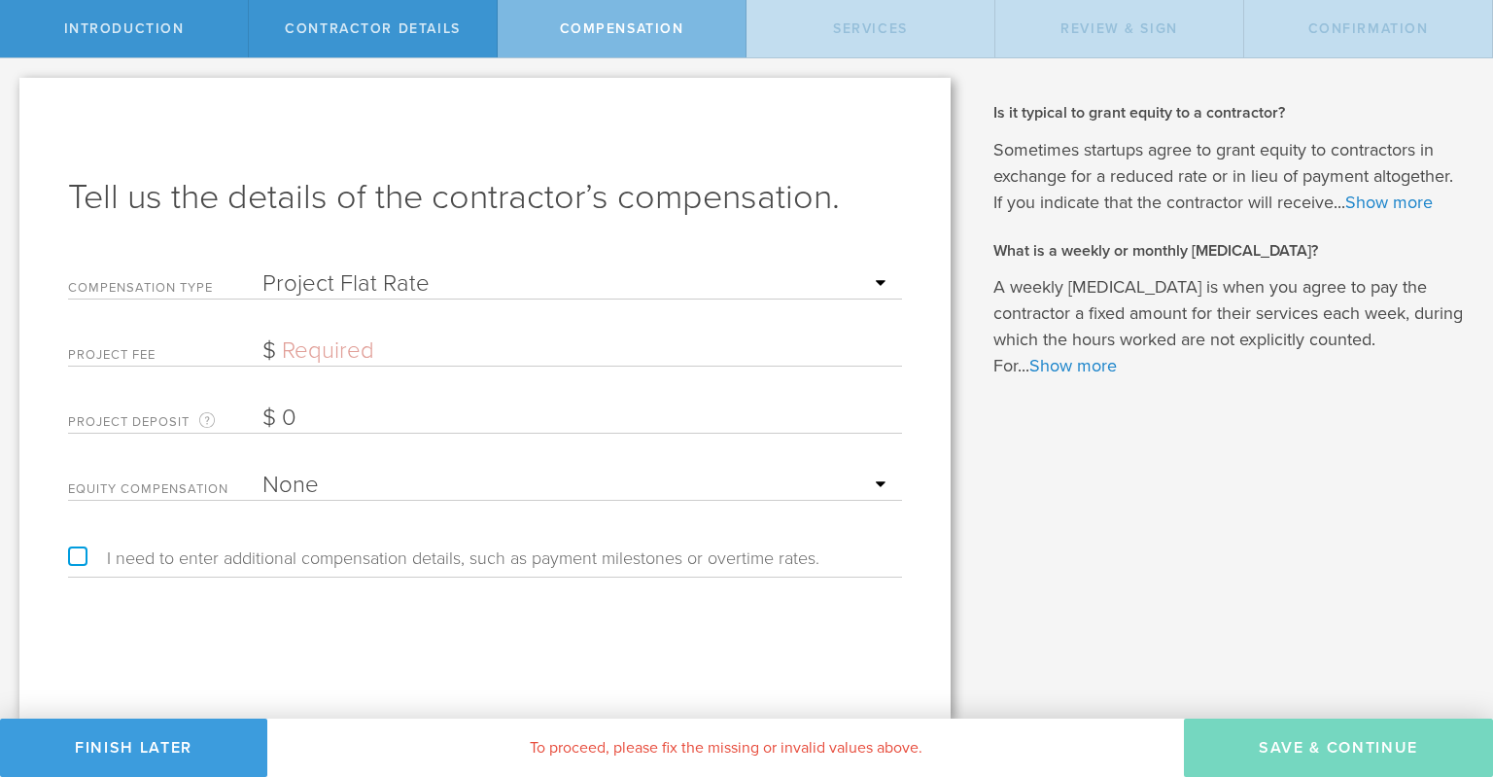
click at [340, 345] on input "text" at bounding box center [578, 350] width 630 height 29
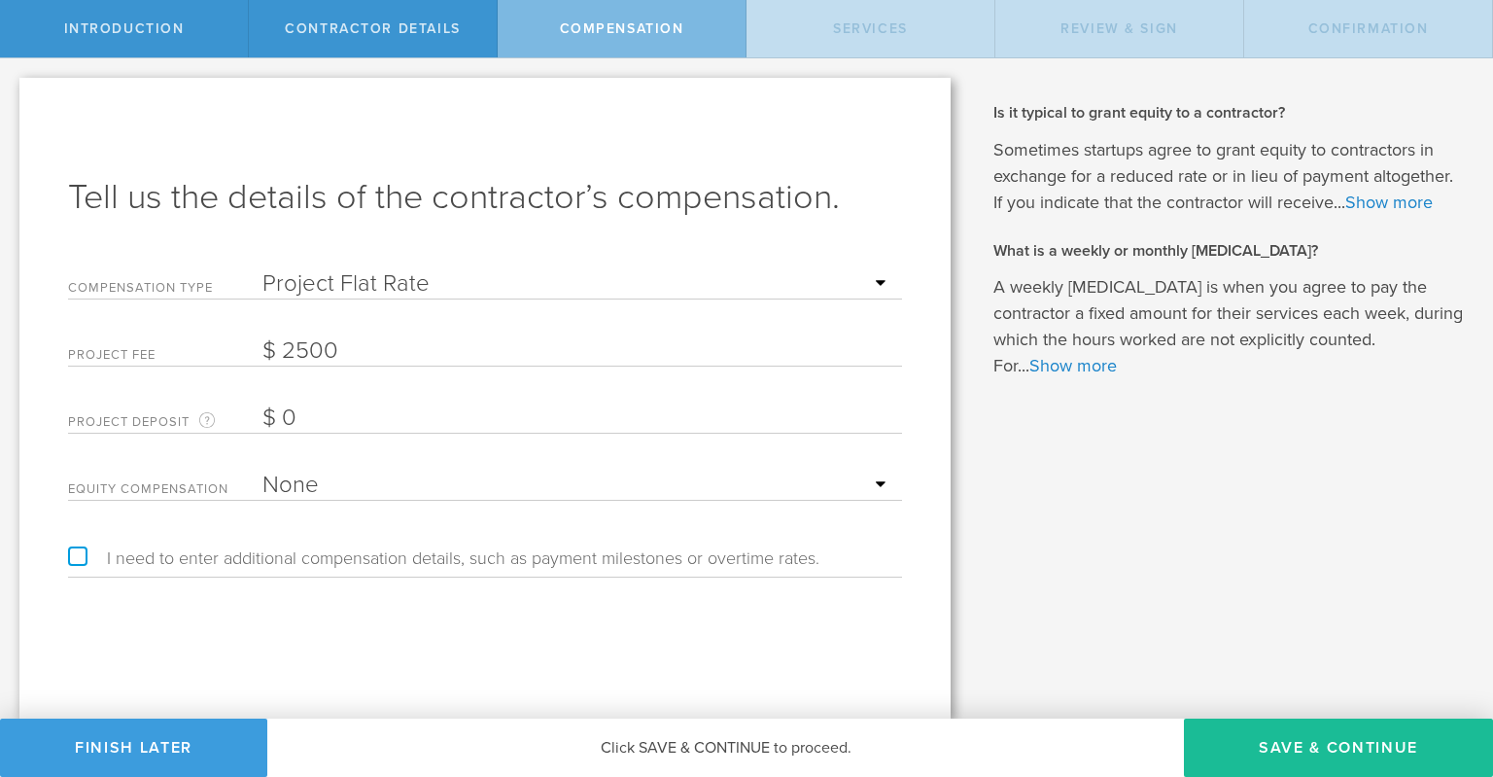
type input "2,500"
click at [80, 551] on label "I need to enter additional compensation details, such as payment milestones or …" at bounding box center [444, 558] width 752 height 18
click at [13, 89] on input "I need to enter additional compensation details, such as payment milestones or …" at bounding box center [6, 73] width 13 height 31
checkbox input "true"
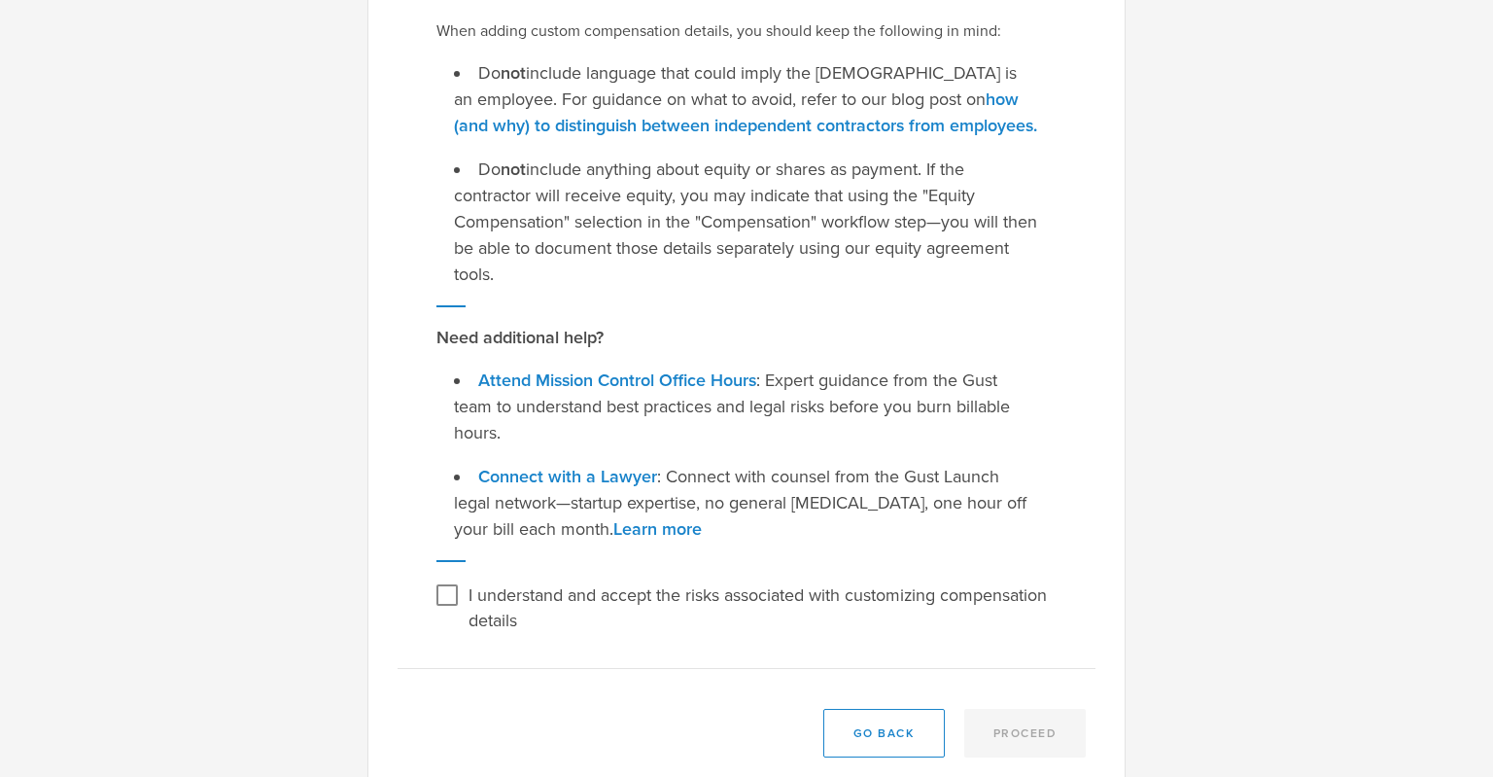
scroll to position [371, 0]
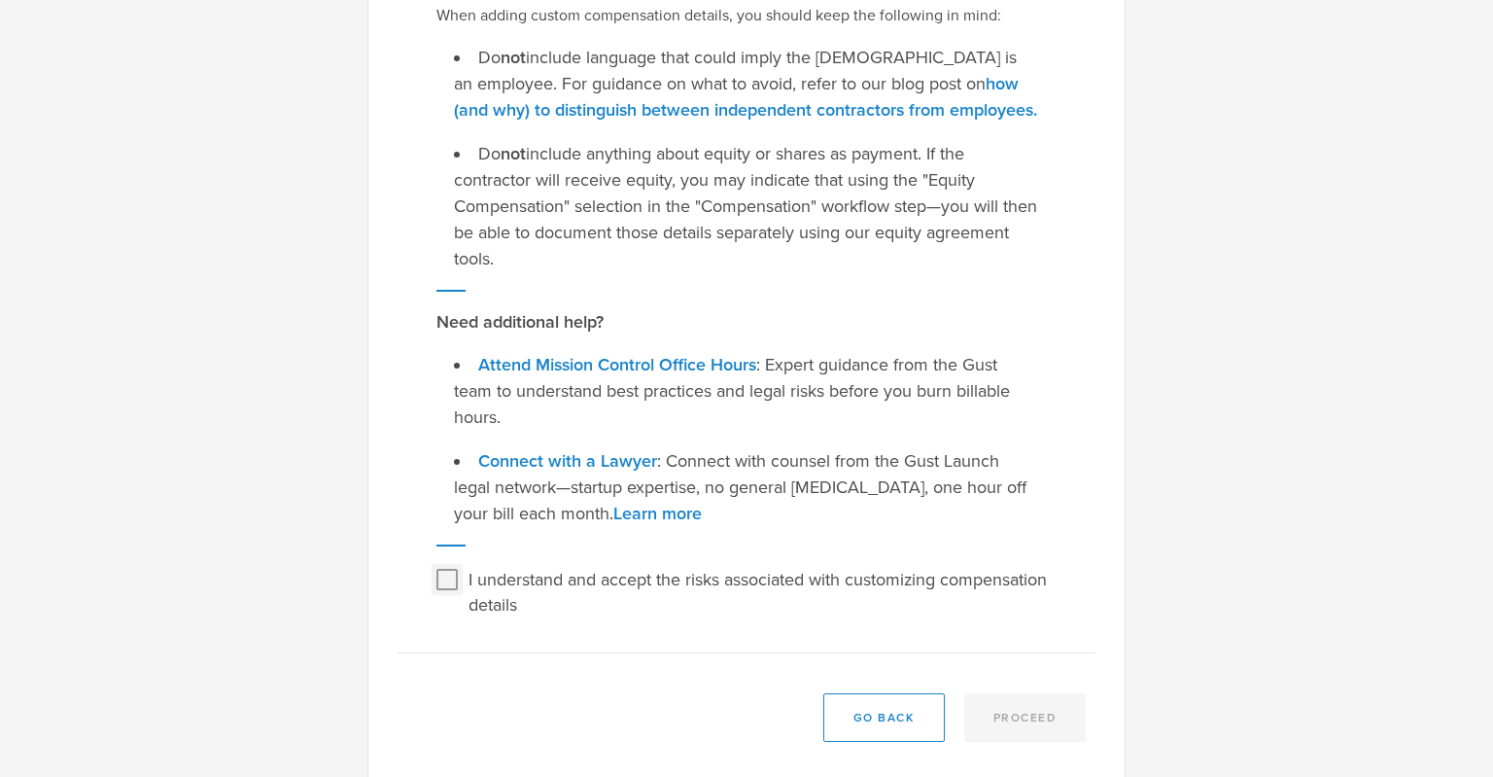
click at [446, 564] on input "I understand and accept the risks associated with customizing compensation deta…" at bounding box center [447, 579] width 31 height 31
checkbox input "true"
click at [1021, 693] on button "Proceed" at bounding box center [1026, 717] width 123 height 49
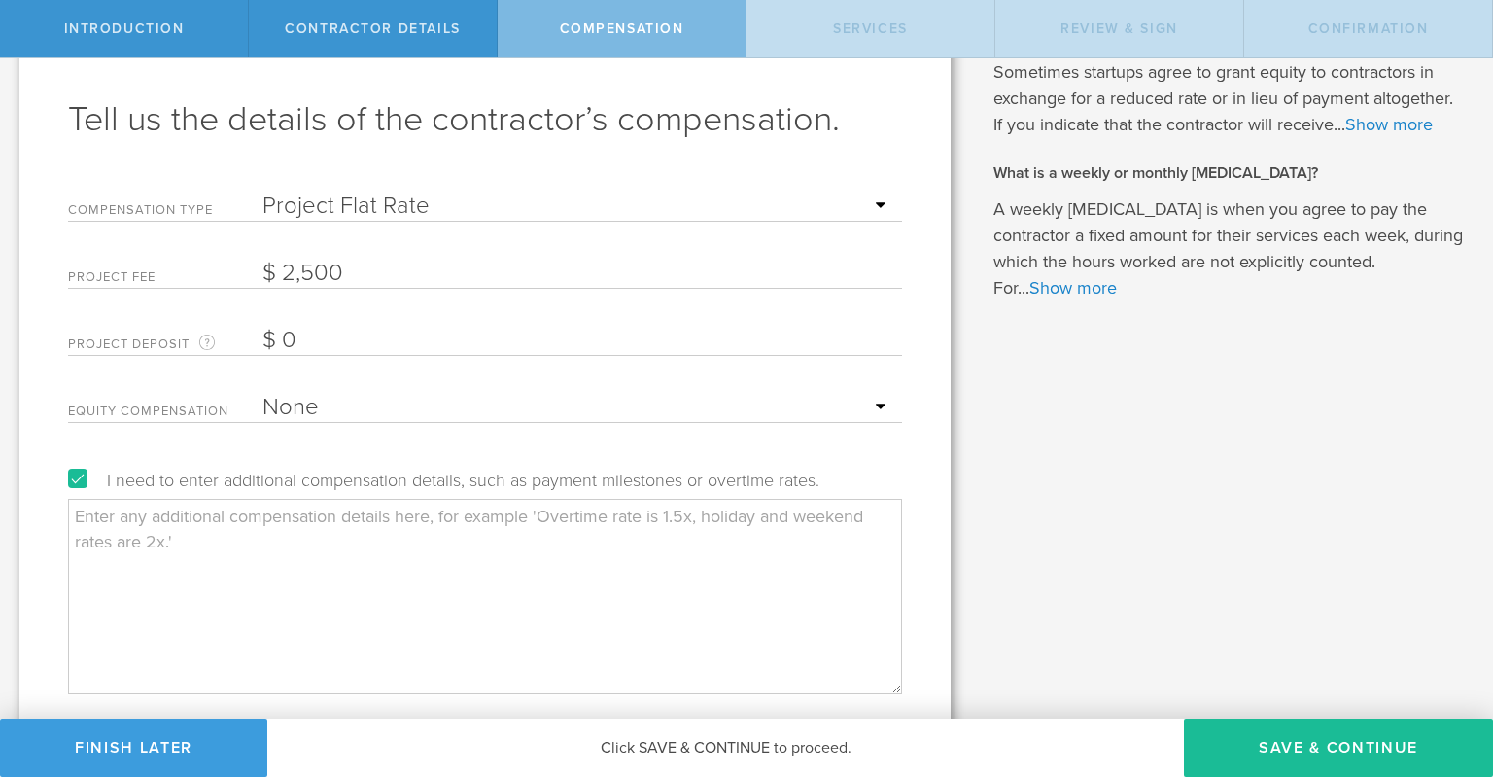
scroll to position [155, 0]
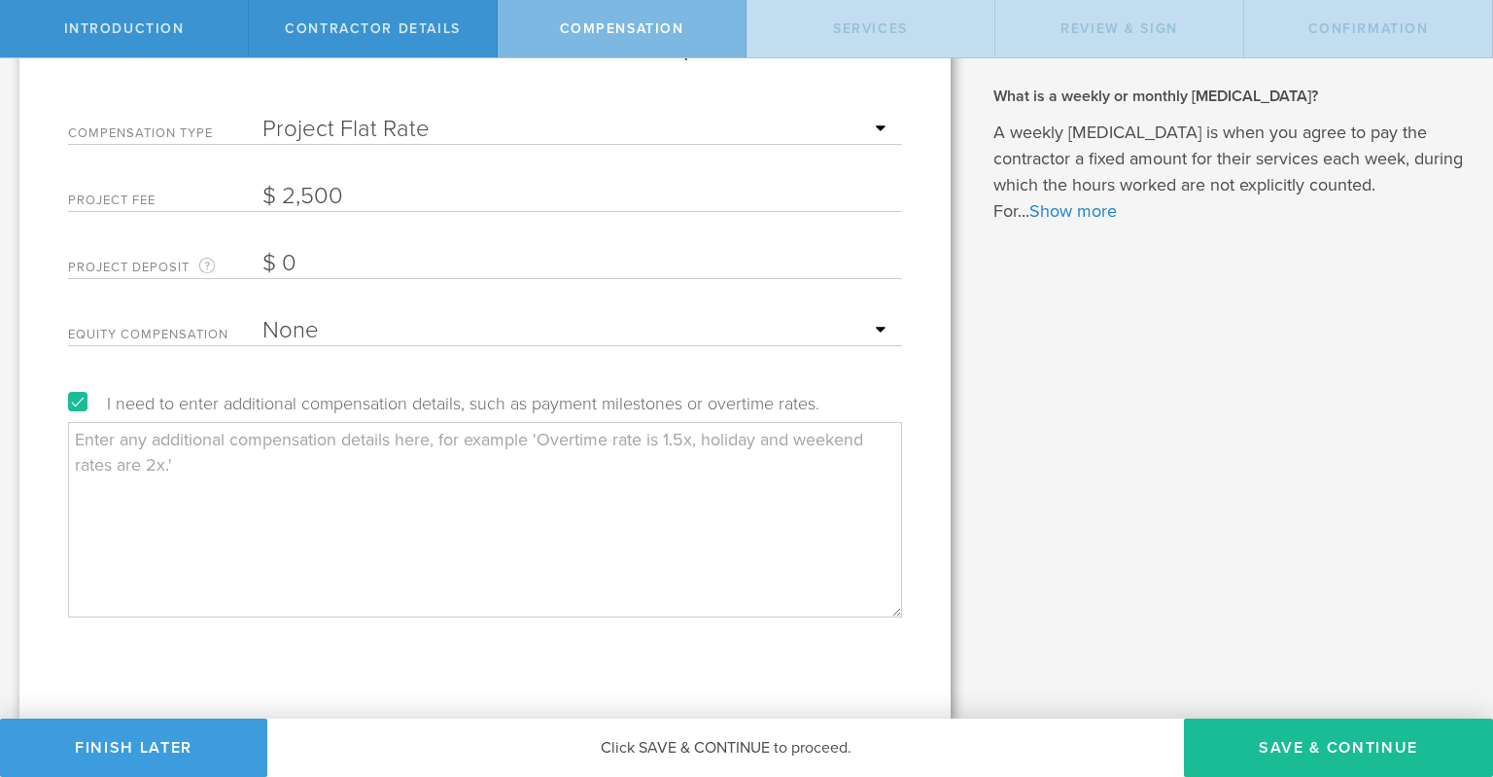
click at [354, 448] on textarea at bounding box center [485, 519] width 834 height 194
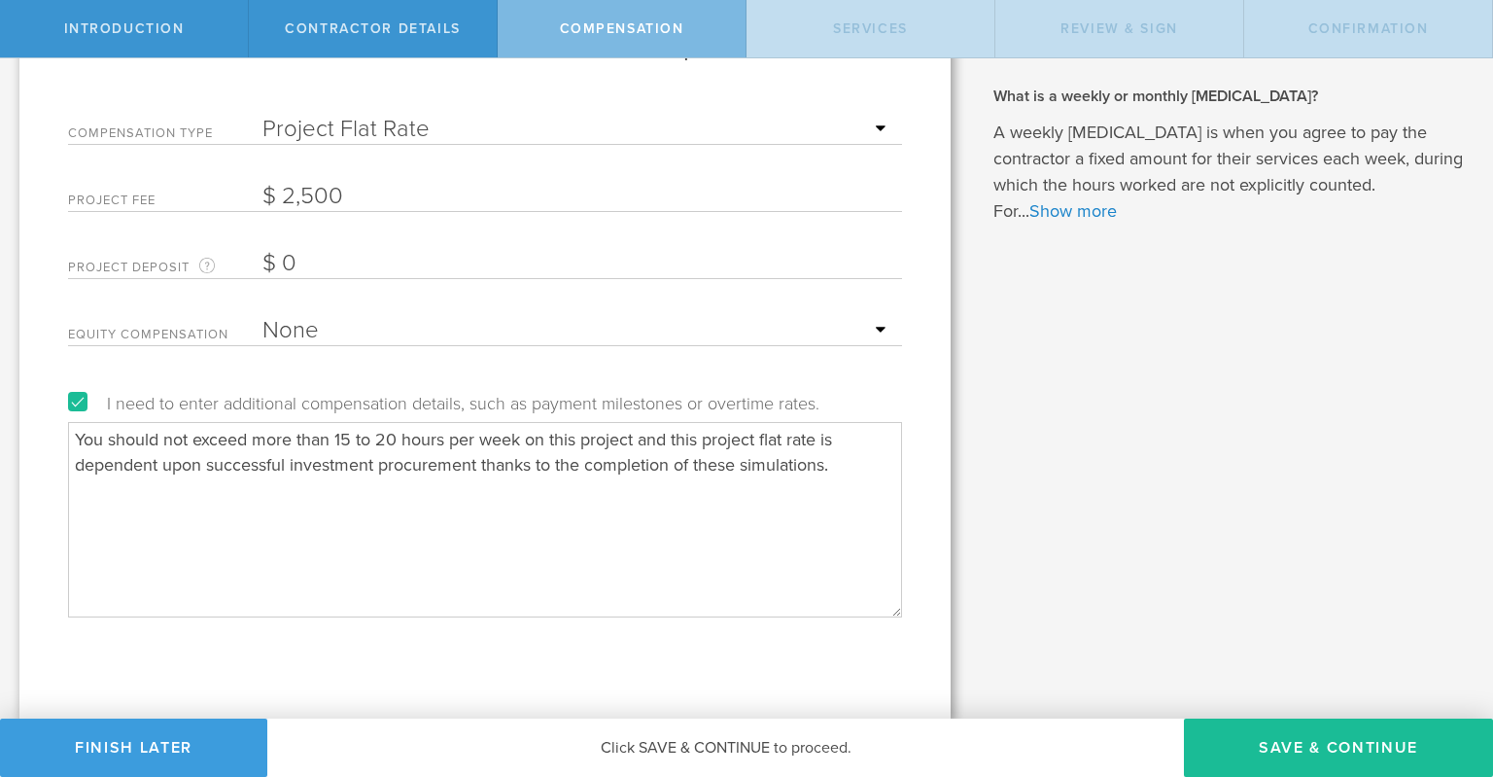
type textarea "You should not exceed more than 15 to 20 hours per week on this project and thi…"
click at [299, 186] on input "2500" at bounding box center [578, 196] width 630 height 29
click at [292, 199] on input "2500" at bounding box center [578, 196] width 630 height 29
type input "3,500"
click at [854, 466] on textarea "You should not exceed more than 15 to 20 hours per week on this project and thi…" at bounding box center [485, 519] width 834 height 194
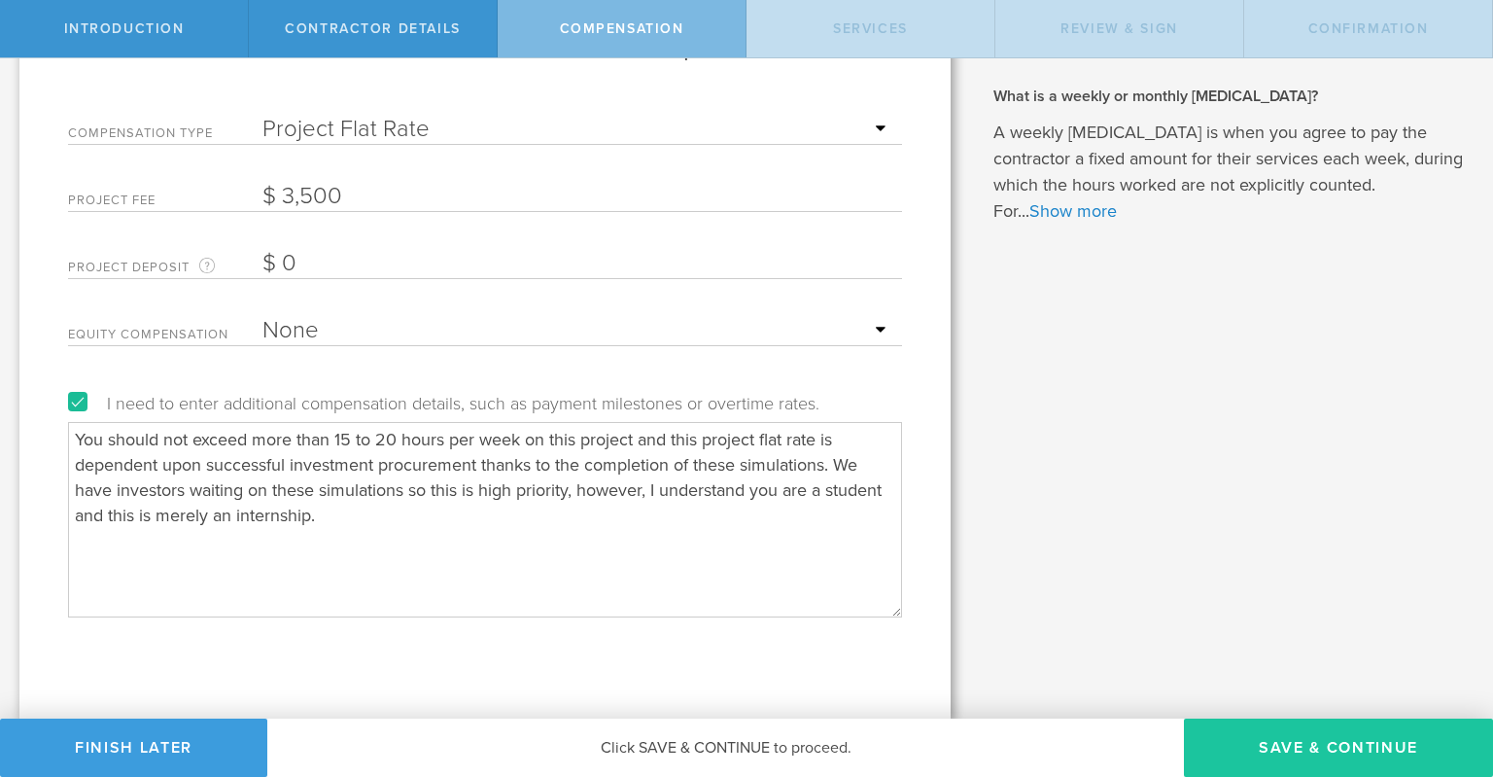
type textarea "You should not exceed more than 15 to 20 hours per week on this project and thi…"
click at [1333, 743] on button "Save & Continue" at bounding box center [1338, 748] width 309 height 58
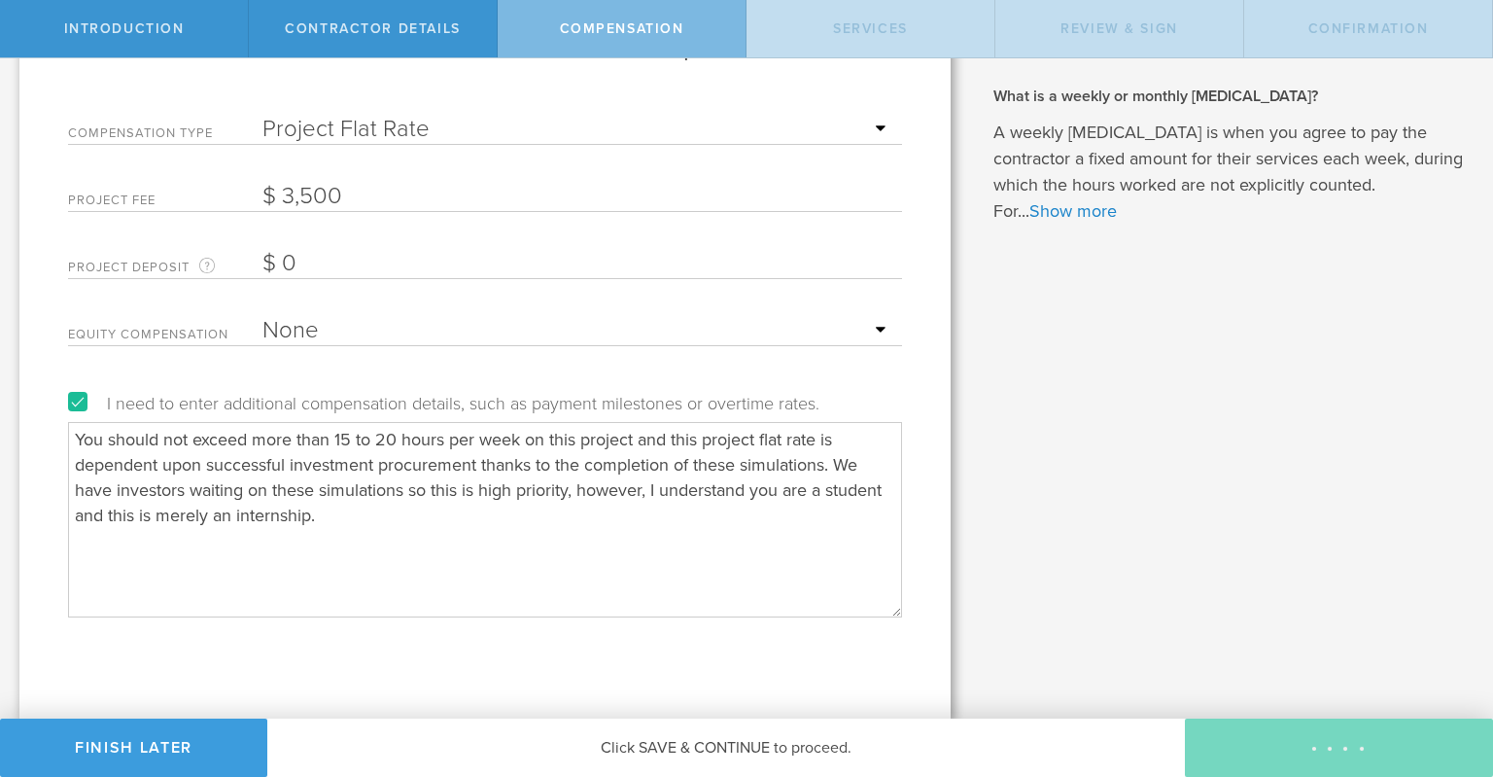
scroll to position [0, 0]
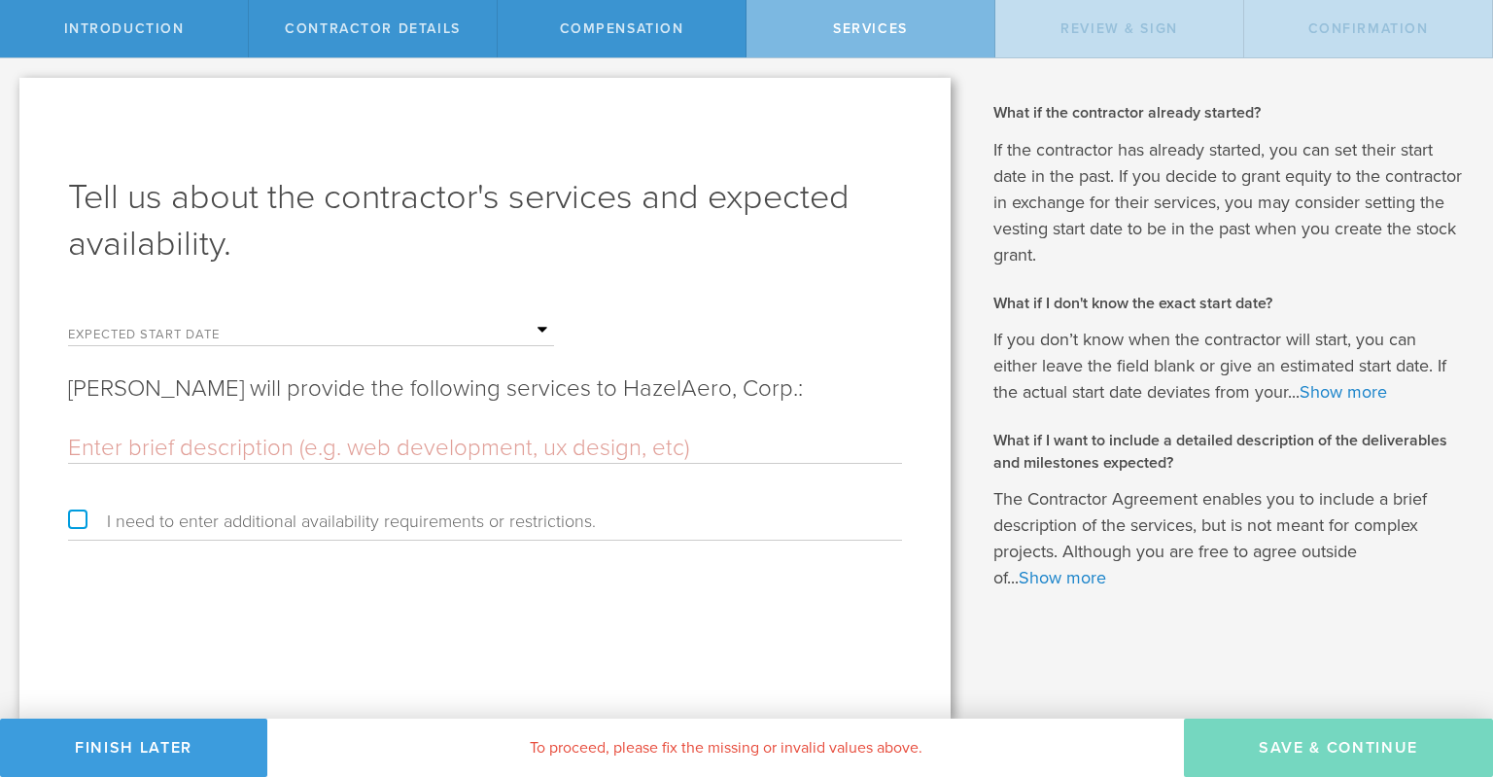
click at [543, 336] on input "text" at bounding box center [409, 330] width 292 height 29
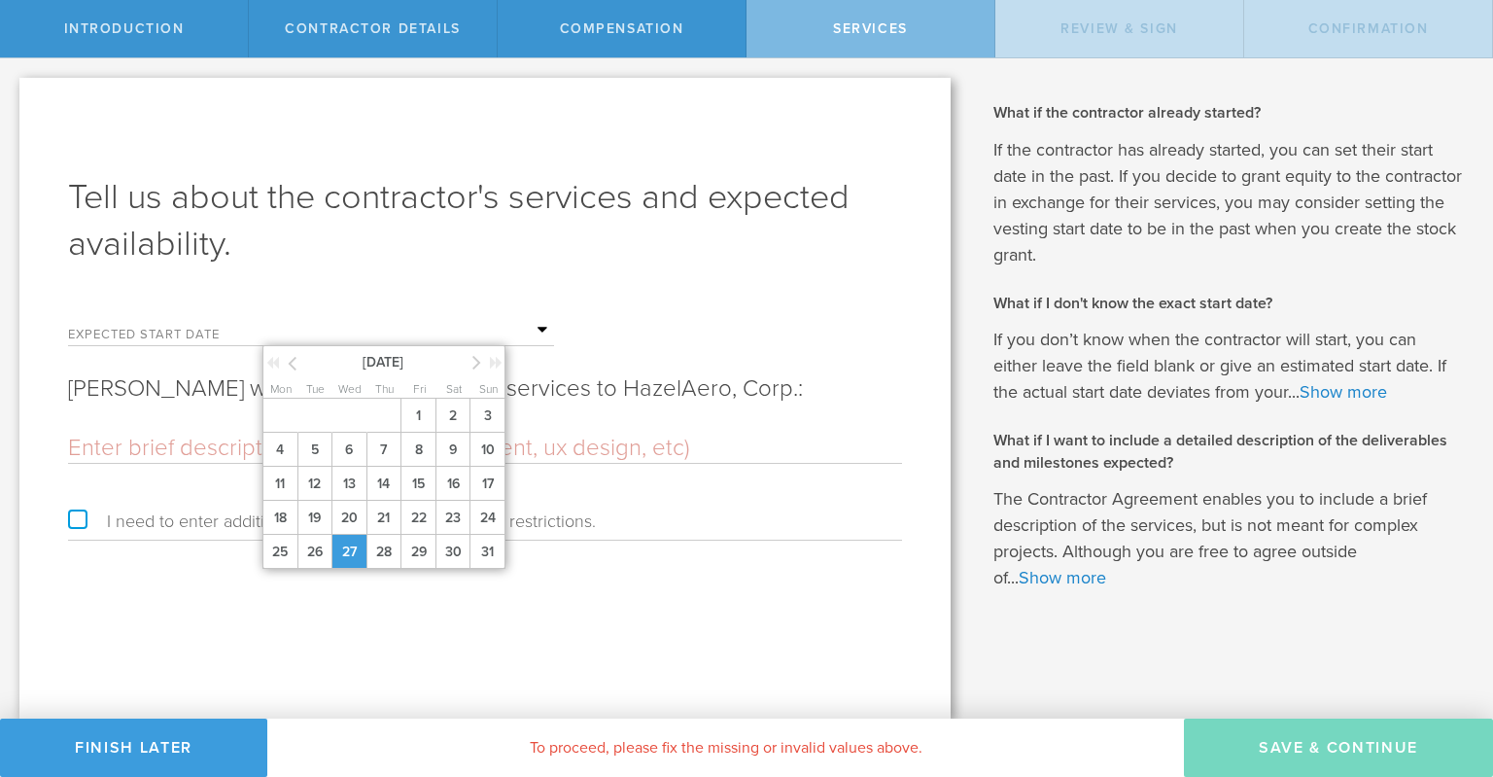
click at [351, 553] on span "27" at bounding box center [349, 552] width 35 height 34
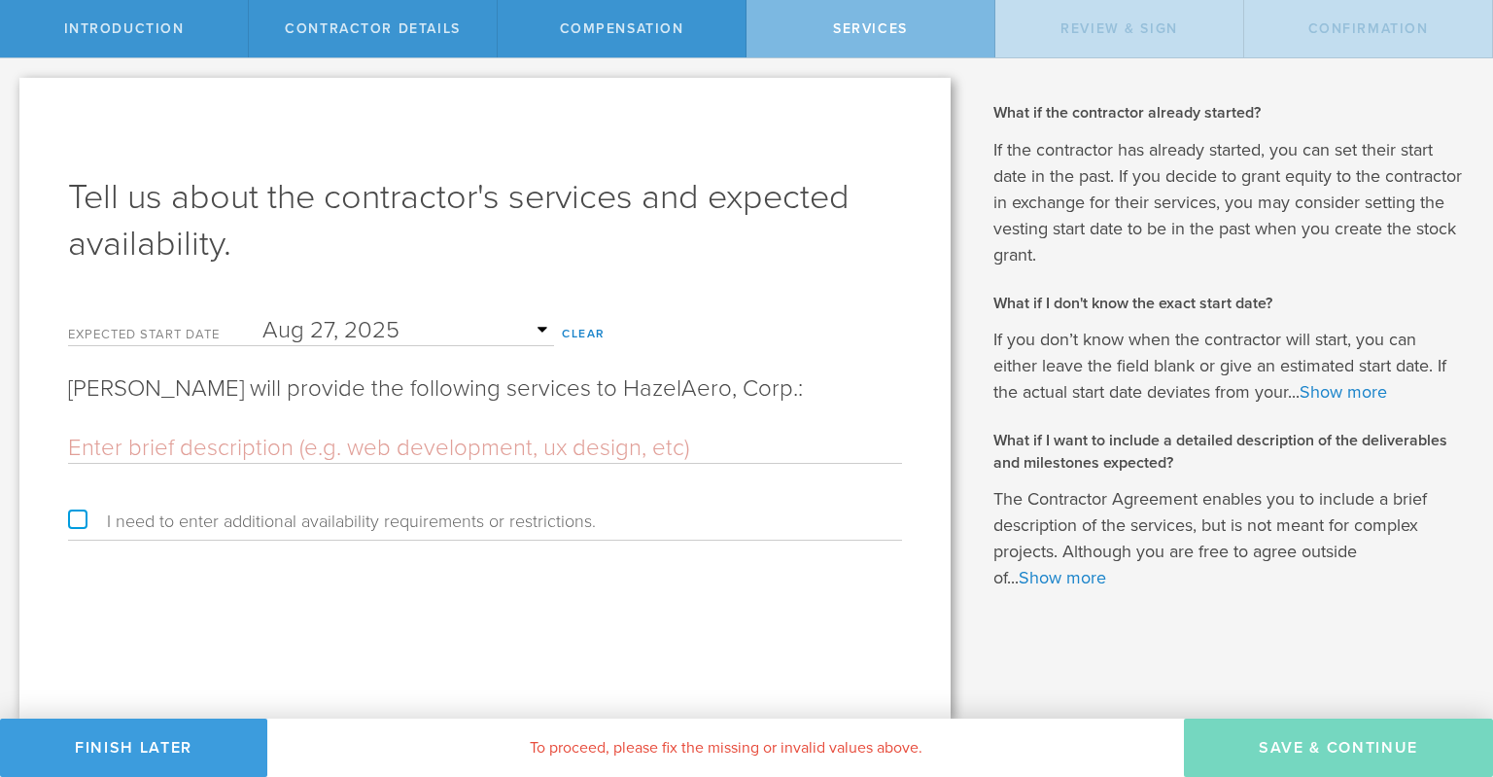
click at [280, 439] on input "text" at bounding box center [485, 448] width 834 height 29
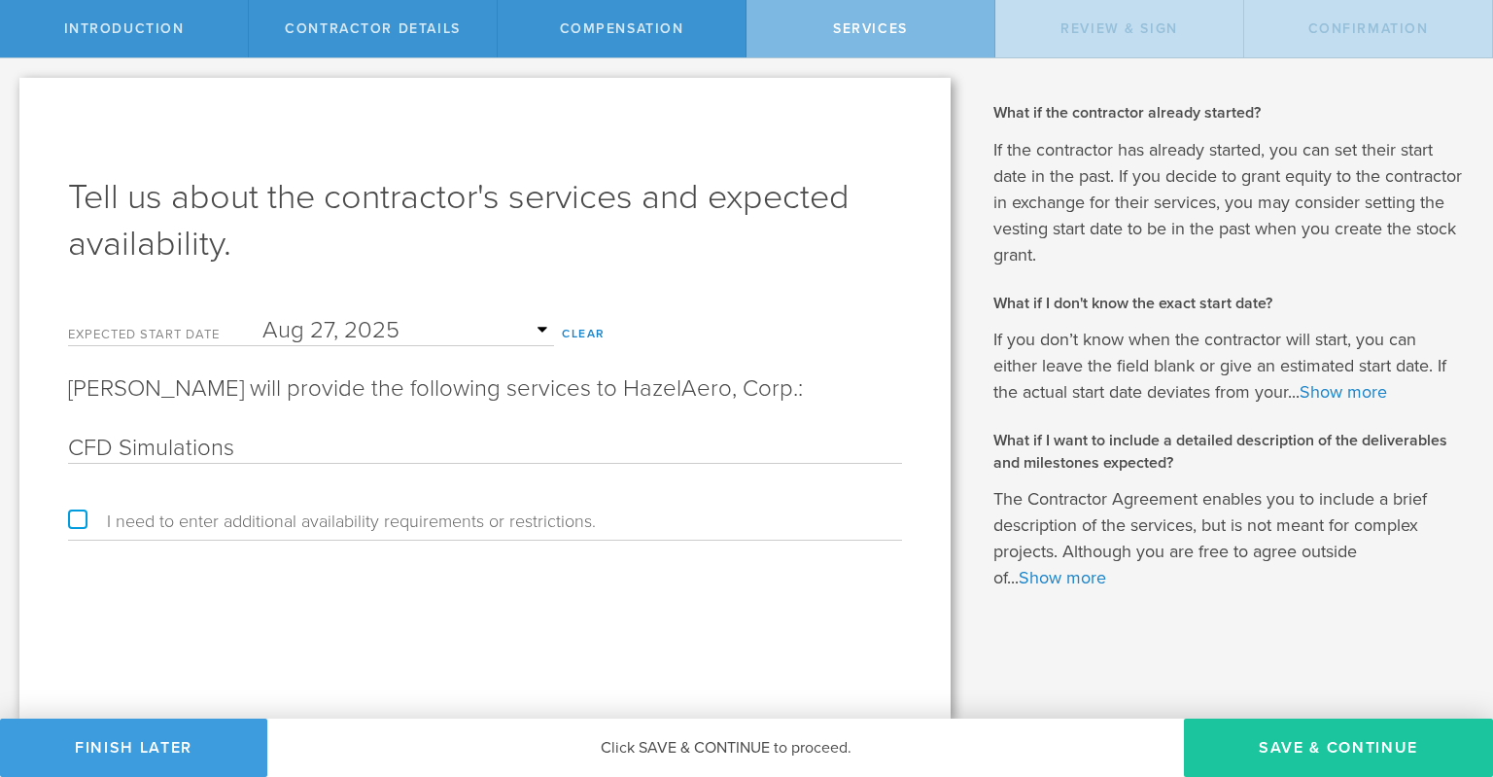
type input "CFD Simulations"
click at [1276, 753] on button "Save & Continue" at bounding box center [1338, 748] width 309 height 58
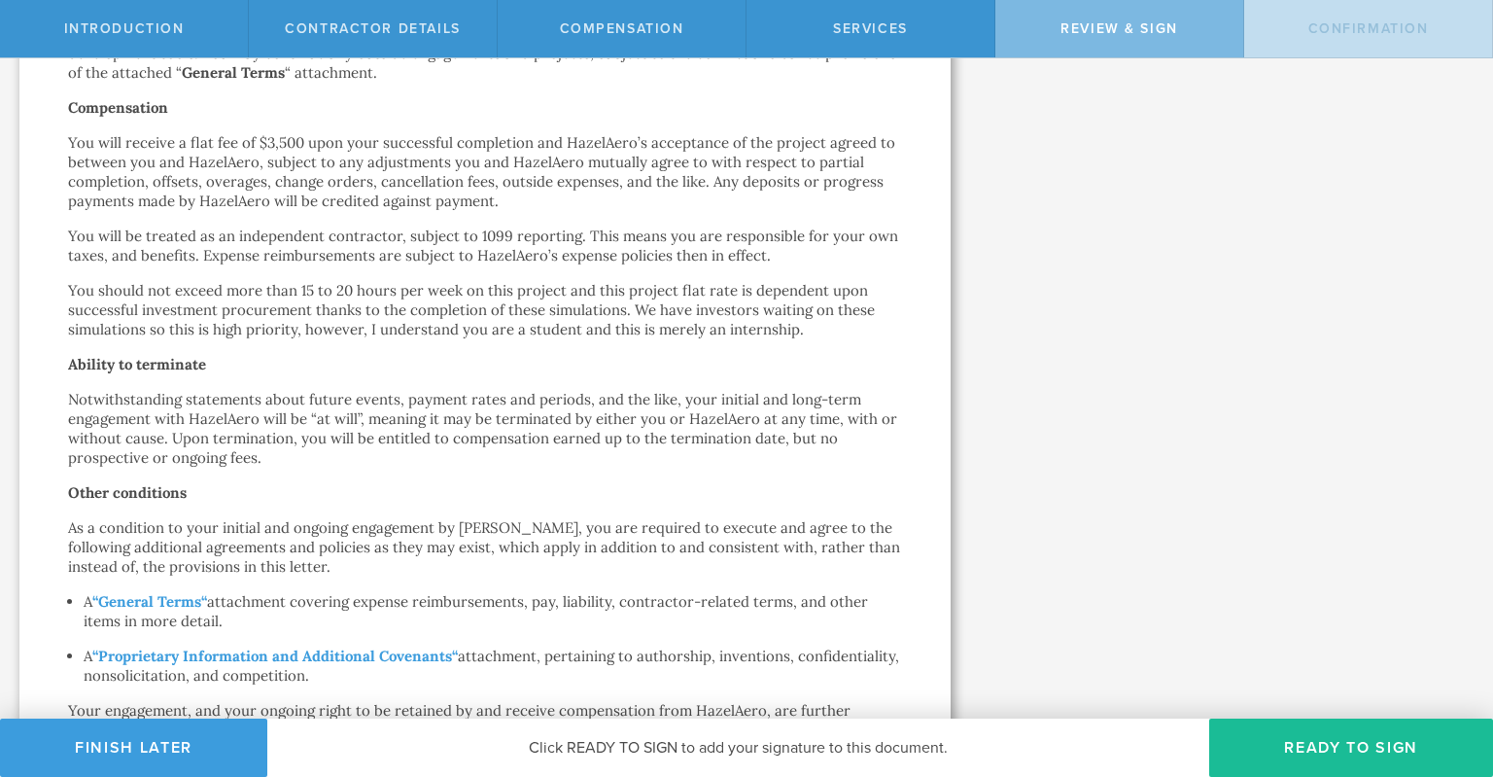
scroll to position [1131, 0]
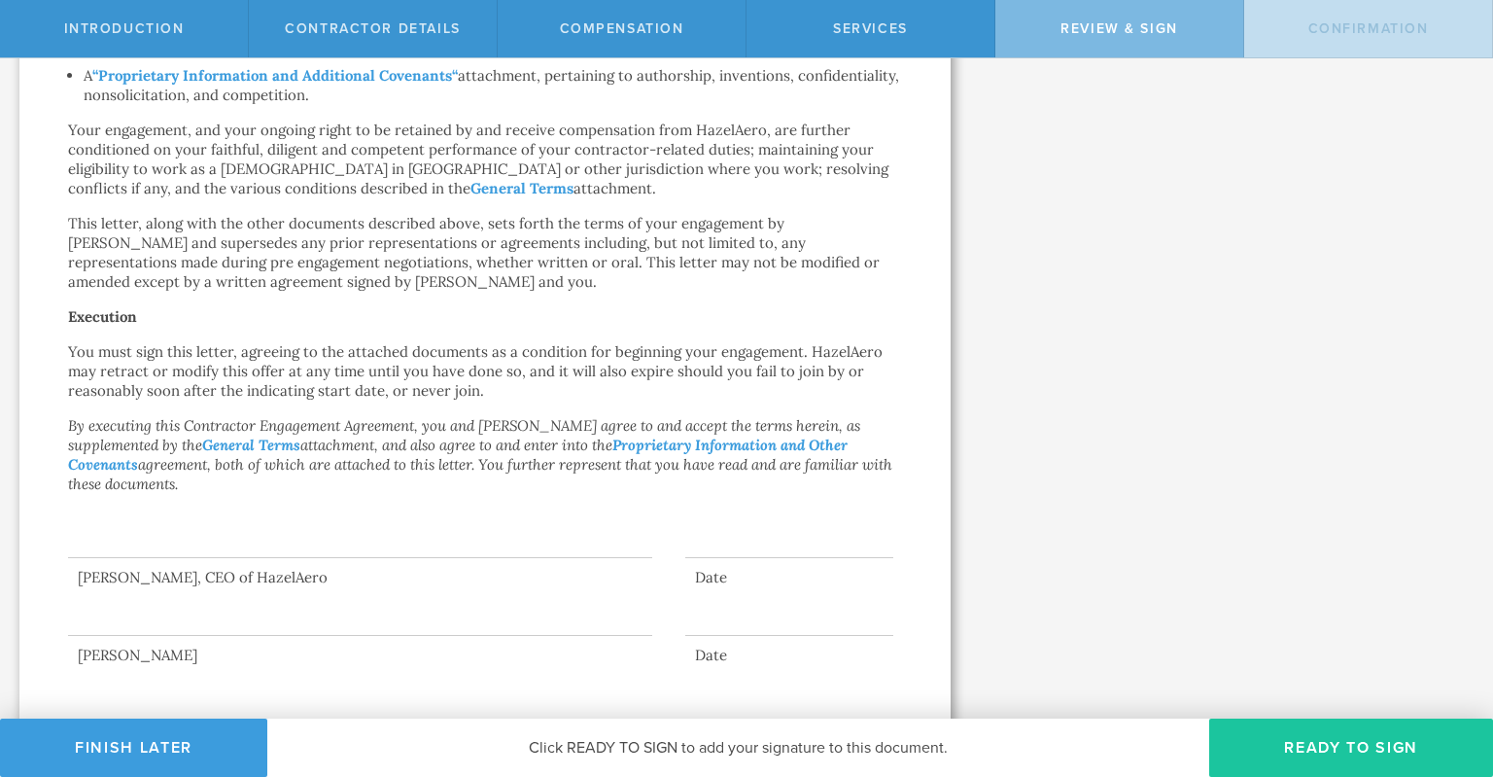
click at [1371, 743] on button "Ready to Sign" at bounding box center [1352, 748] width 284 height 58
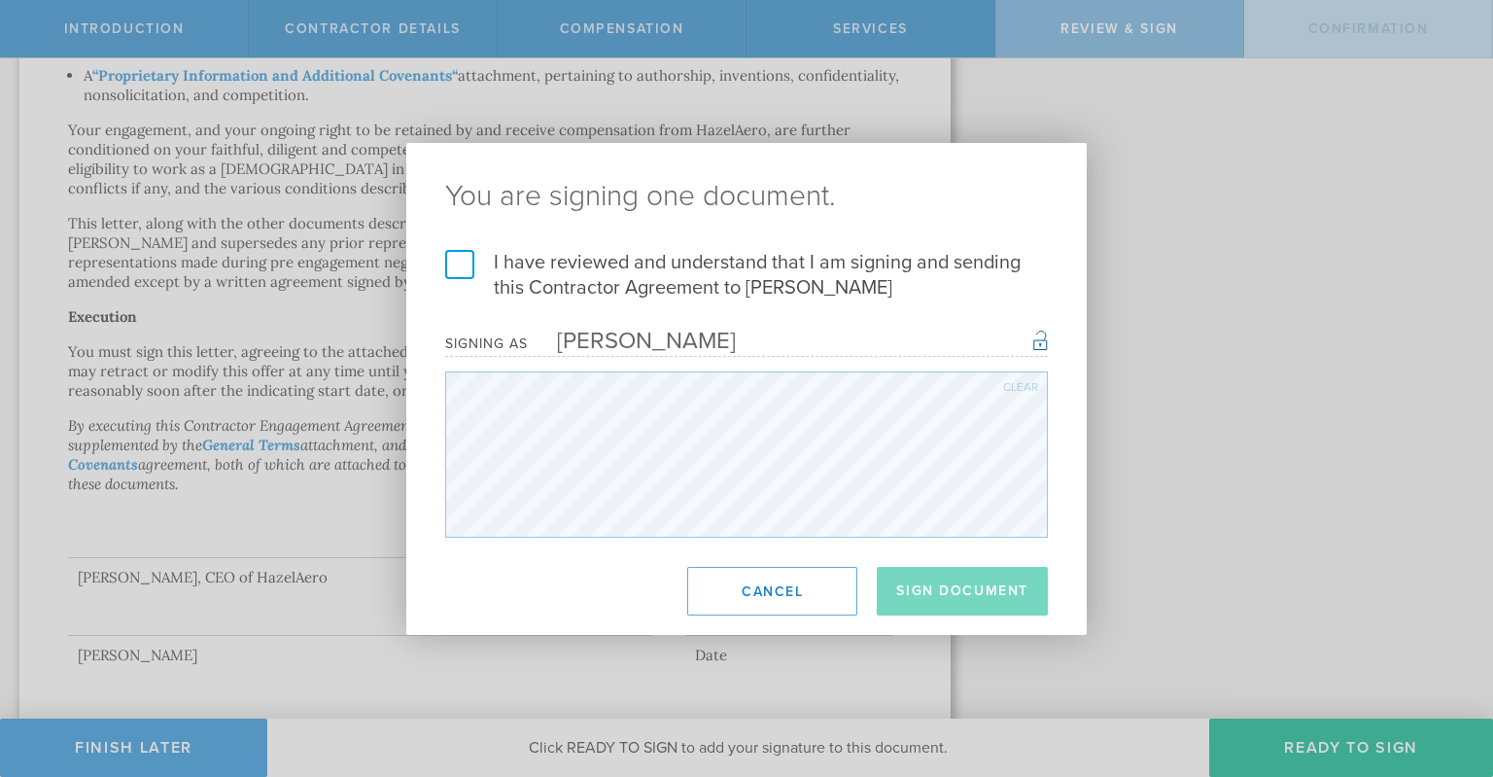
click at [471, 273] on label "I have reviewed and understand that I am signing and sending this Contractor Ag…" at bounding box center [746, 275] width 603 height 51
click at [0, 0] on input "I have reviewed and understand that I am signing and sending this Contractor Ag…" at bounding box center [0, 0] width 0 height 0
click at [986, 601] on button "Sign Document" at bounding box center [962, 591] width 171 height 49
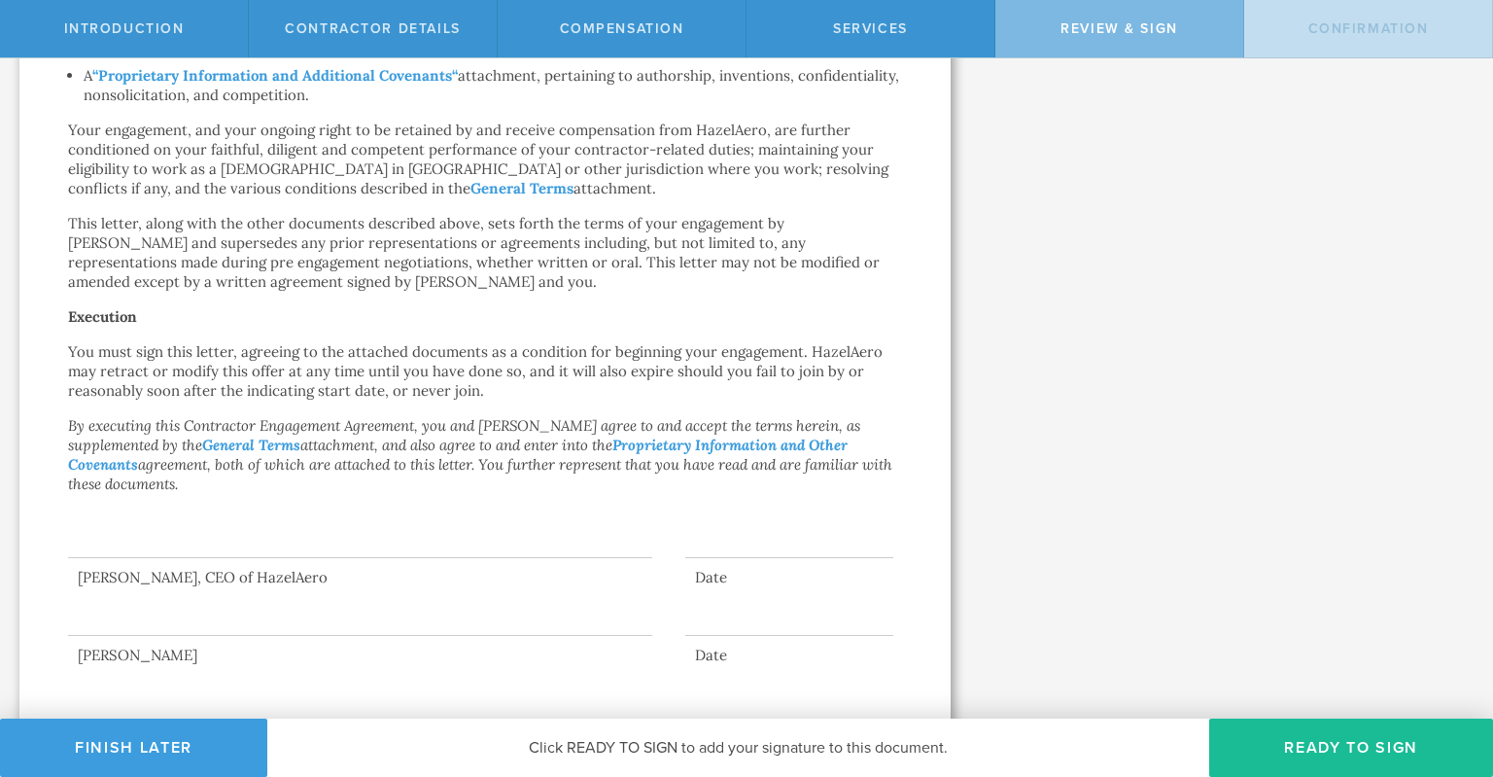
scroll to position [0, 0]
